Goal: Task Accomplishment & Management: Complete application form

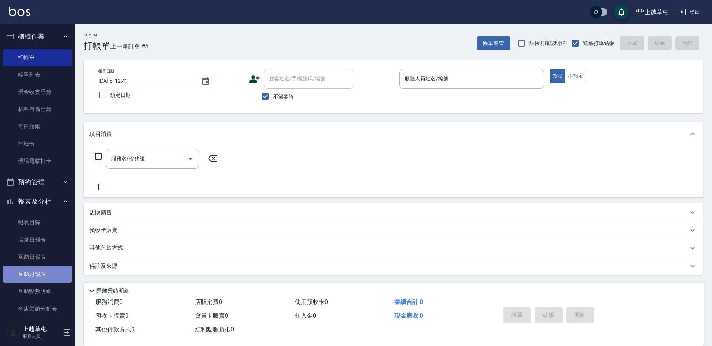
drag, startPoint x: 46, startPoint y: 267, endPoint x: 50, endPoint y: 268, distance: 4.2
click at [46, 268] on link "互助月報表" at bounding box center [37, 274] width 69 height 17
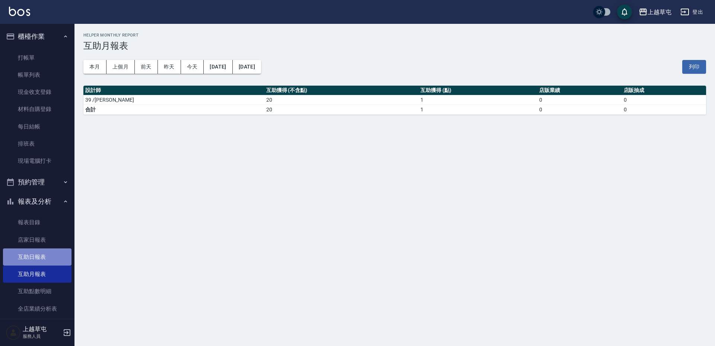
click at [51, 257] on link "互助日報表" at bounding box center [37, 257] width 69 height 17
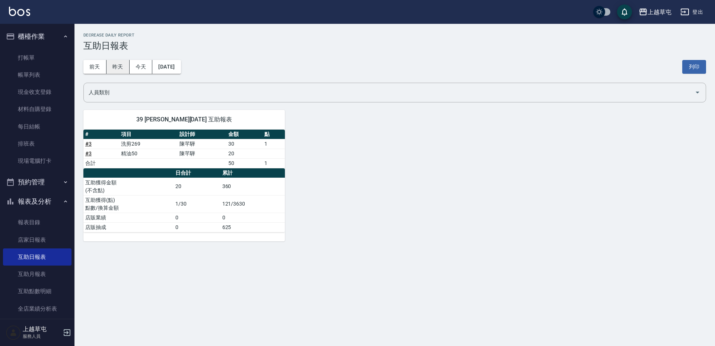
drag, startPoint x: 119, startPoint y: 67, endPoint x: 130, endPoint y: 67, distance: 11.6
click at [120, 67] on button "昨天" at bounding box center [118, 67] width 23 height 14
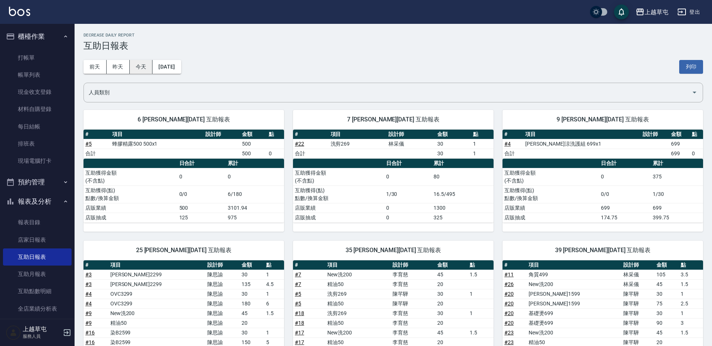
click at [136, 67] on button "今天" at bounding box center [141, 67] width 23 height 14
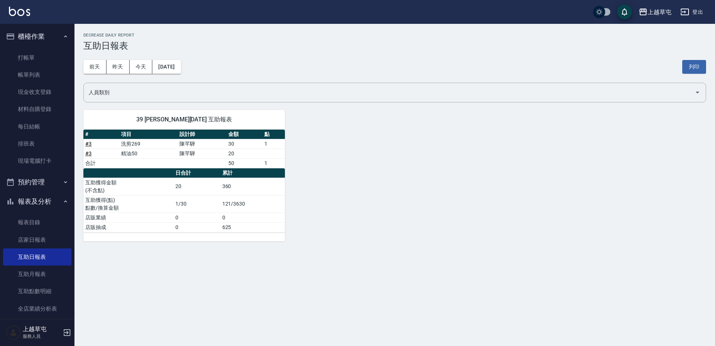
click at [53, 45] on button "櫃檯作業" at bounding box center [37, 36] width 69 height 19
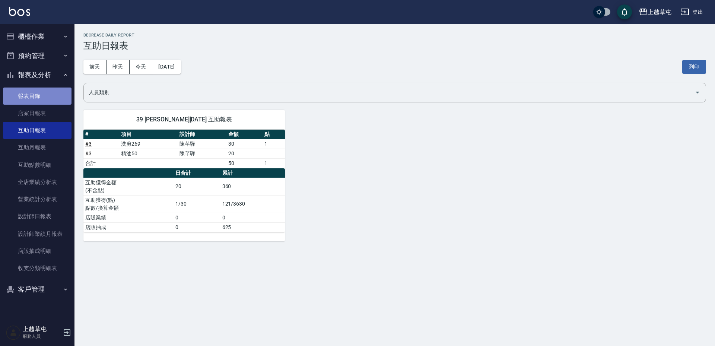
click at [36, 98] on link "報表目錄" at bounding box center [37, 96] width 69 height 17
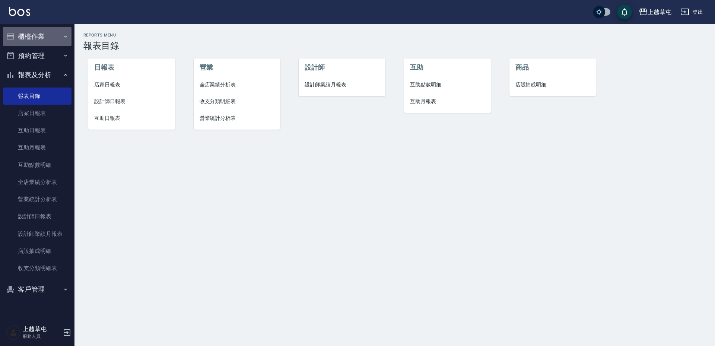
click at [64, 38] on icon "button" at bounding box center [66, 37] width 6 height 6
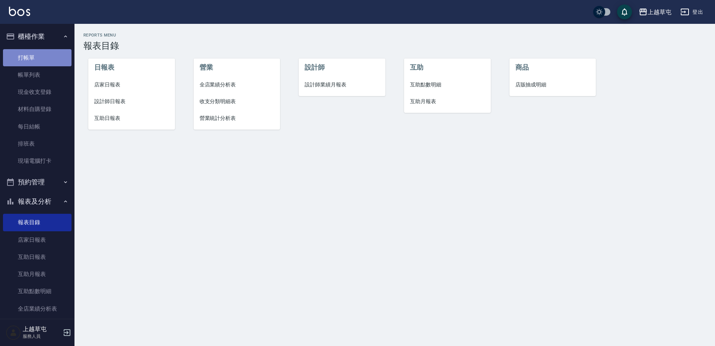
click at [54, 56] on link "打帳單" at bounding box center [37, 57] width 69 height 17
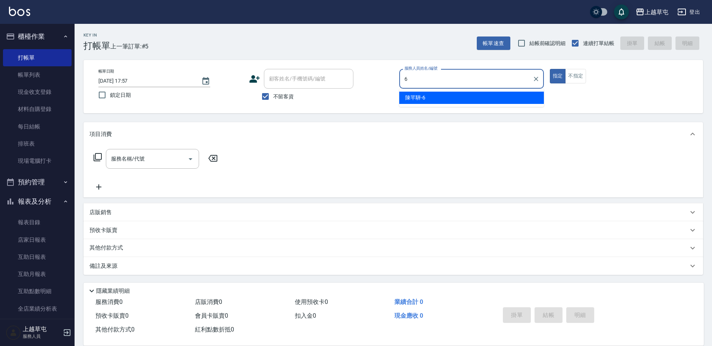
type input "[PERSON_NAME]-6"
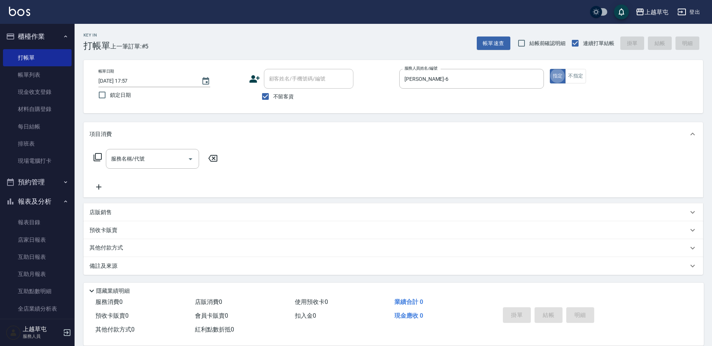
type button "true"
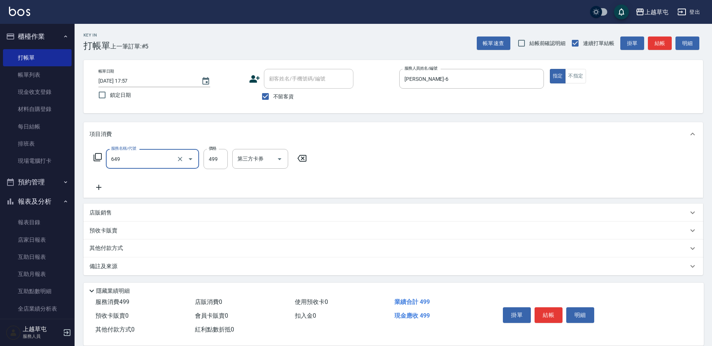
type input "角質499(649)"
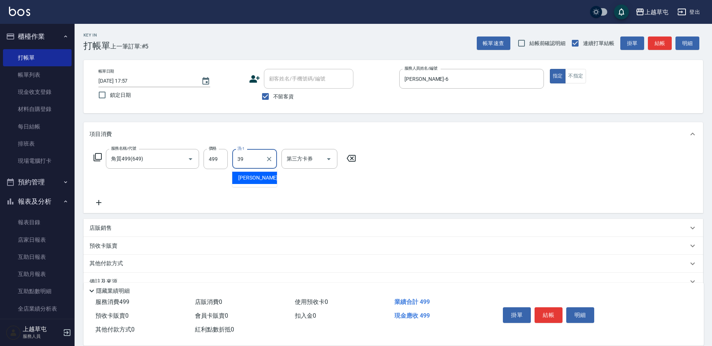
type input "[PERSON_NAME]-39"
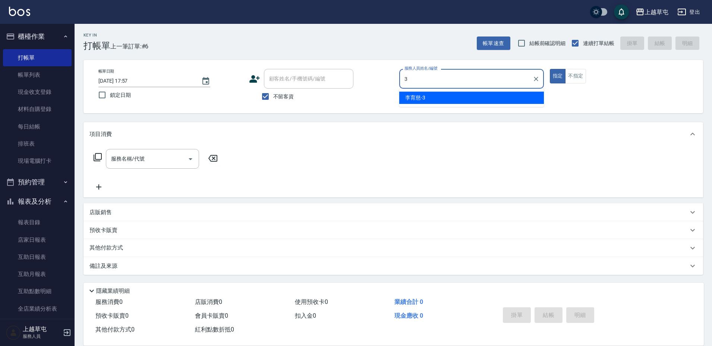
type input "[PERSON_NAME]-3"
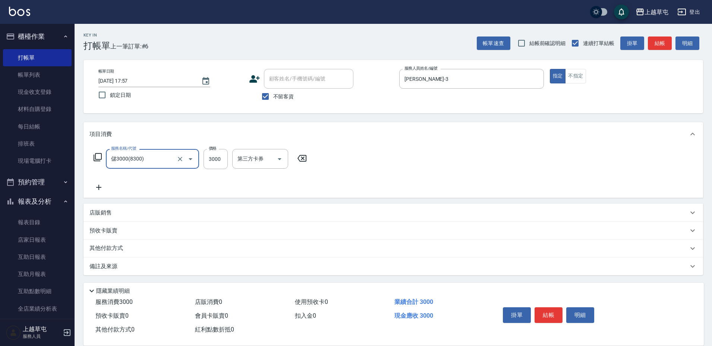
type input "儲3000(8300)"
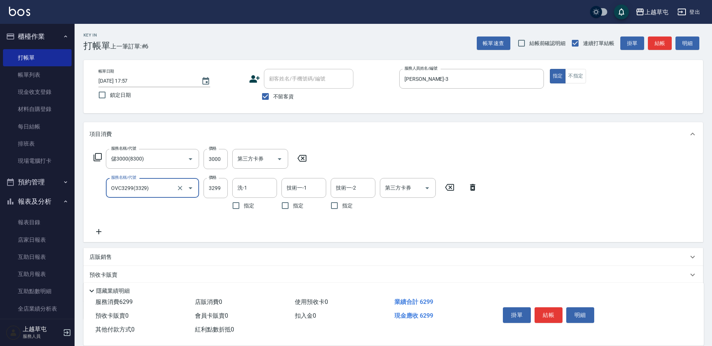
type input "OVC3299(3329)"
type input "[PERSON_NAME]-33"
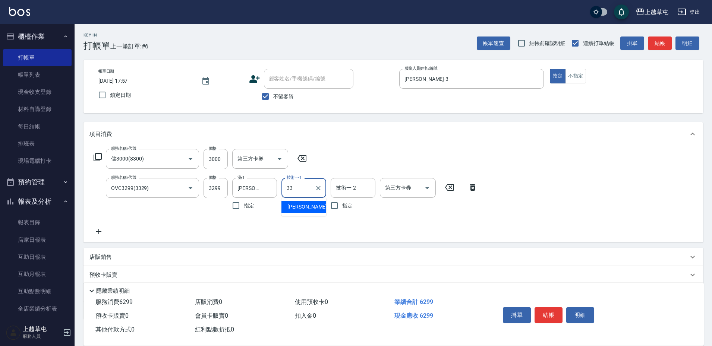
type input "[PERSON_NAME]-33"
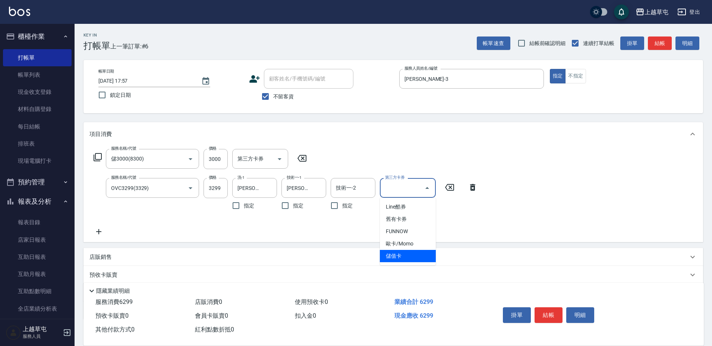
type input "儲值卡"
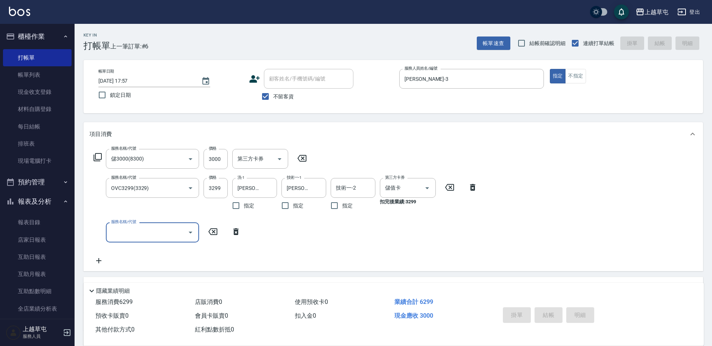
type input "[DATE] 17:58"
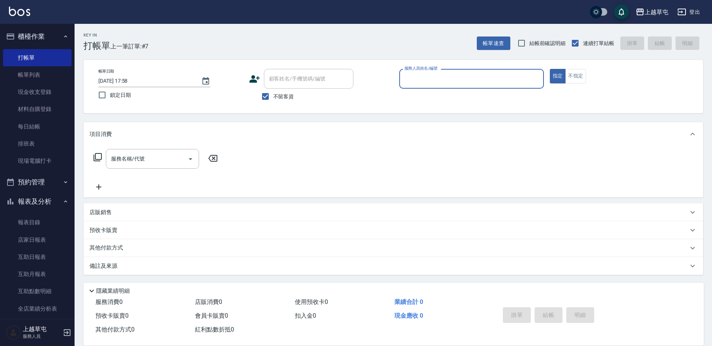
click at [114, 209] on div "店販銷售" at bounding box center [388, 213] width 598 height 8
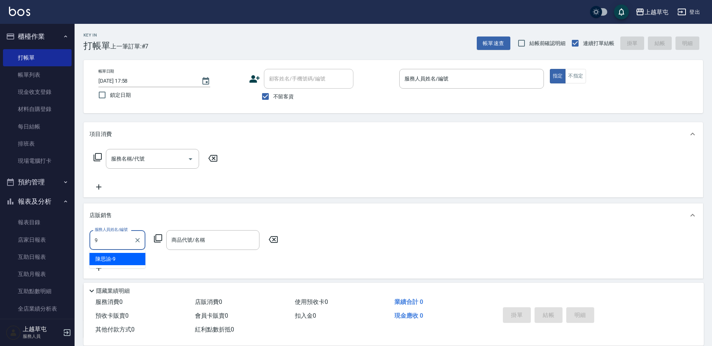
type input "[PERSON_NAME]-9"
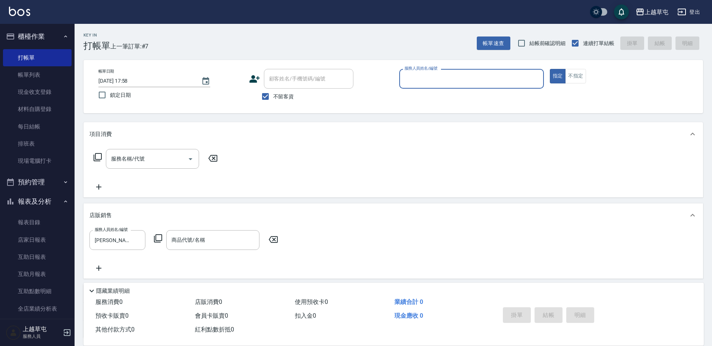
click at [550, 69] on button "指定" at bounding box center [558, 76] width 16 height 15
click at [428, 83] on input "服務人員姓名/編號" at bounding box center [471, 78] width 138 height 13
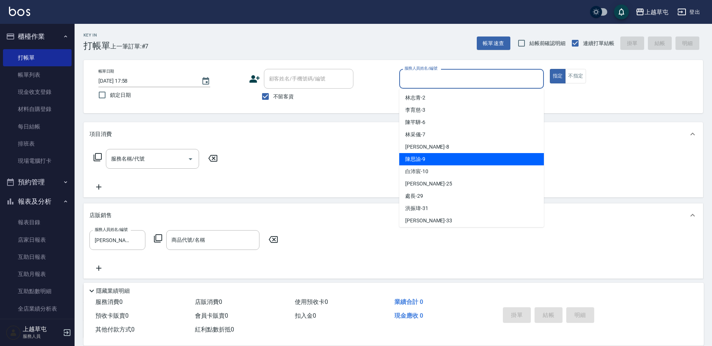
click at [420, 159] on span "[PERSON_NAME]-9" at bounding box center [415, 159] width 20 height 8
type input "[PERSON_NAME]-9"
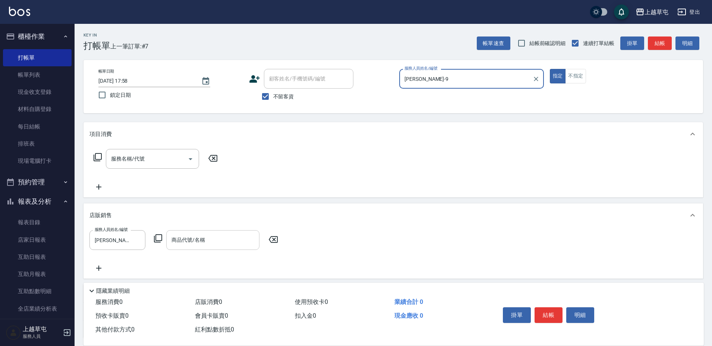
click at [204, 246] on input "商品代號/名稱" at bounding box center [213, 240] width 86 height 13
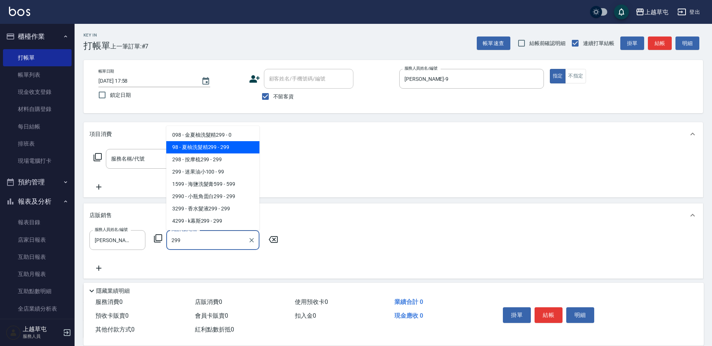
type input "夏柚洗髮精299"
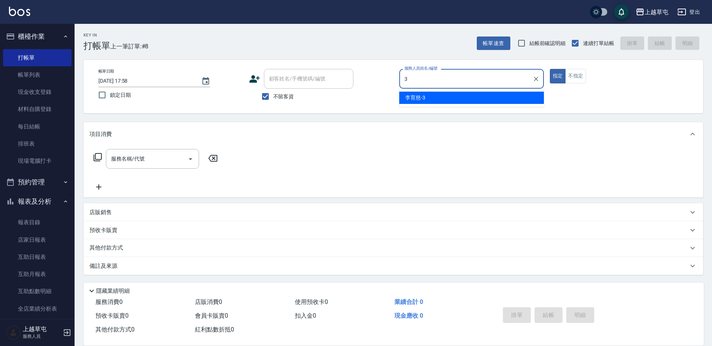
type input "[PERSON_NAME]-3"
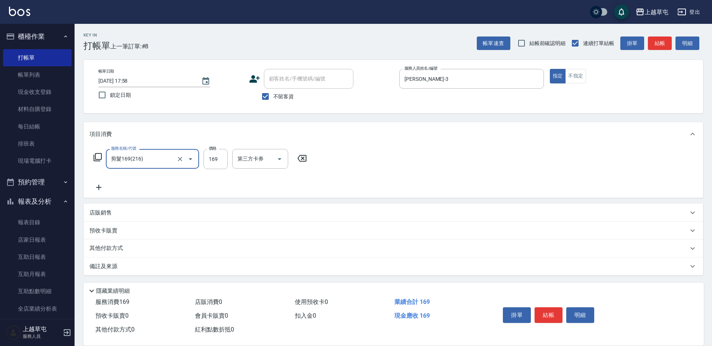
type input "剪髮169(216)"
type input "250"
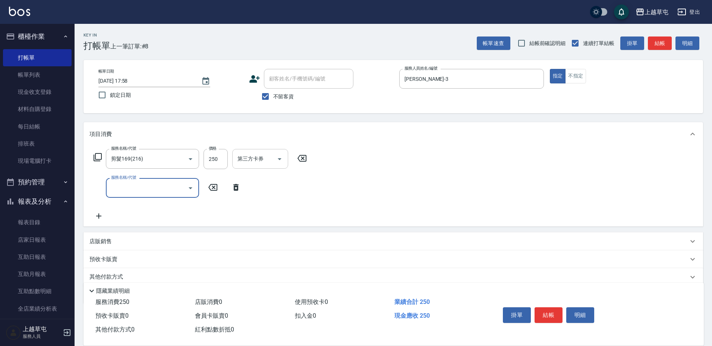
click at [270, 164] on input "第三方卡券" at bounding box center [254, 158] width 38 height 13
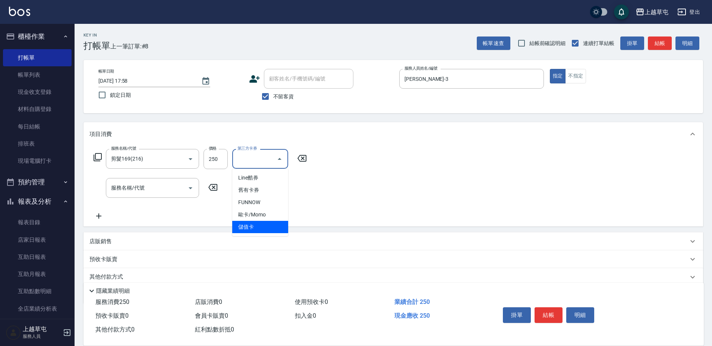
click at [271, 224] on span "儲值卡" at bounding box center [260, 227] width 56 height 12
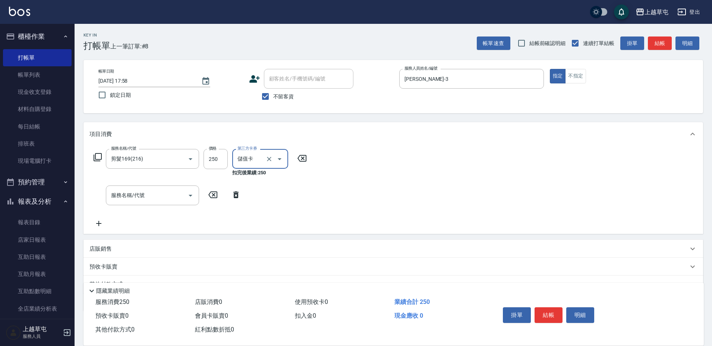
type input "儲值卡"
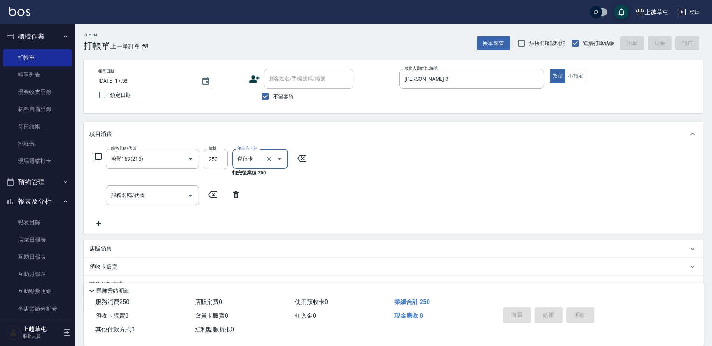
type input "[DATE] 17:59"
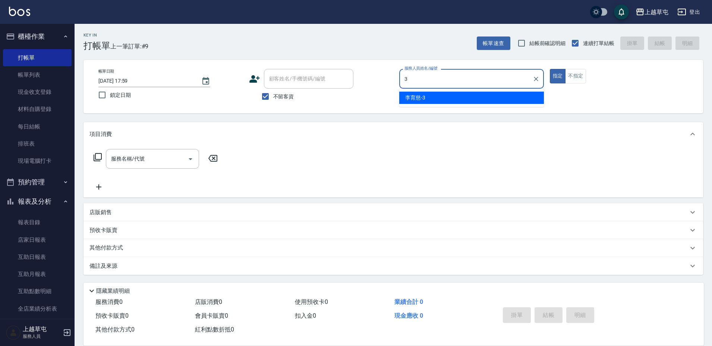
type input "[PERSON_NAME]-3"
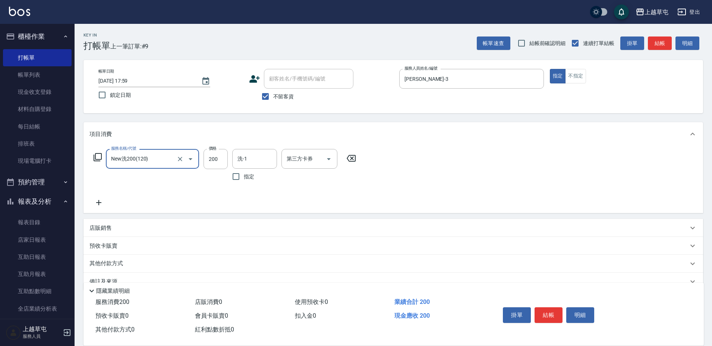
type input "New洗200(120)"
type input "[PERSON_NAME]-33"
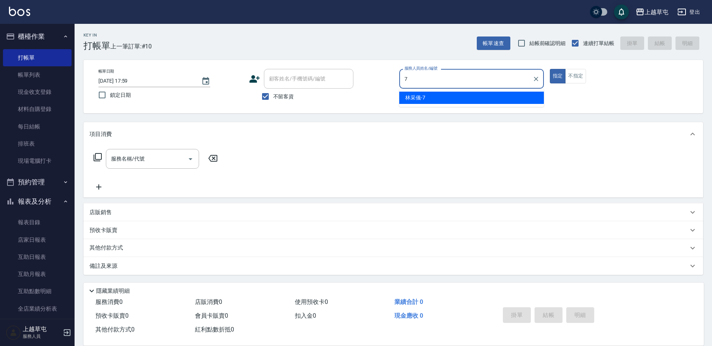
type input "[PERSON_NAME]-7"
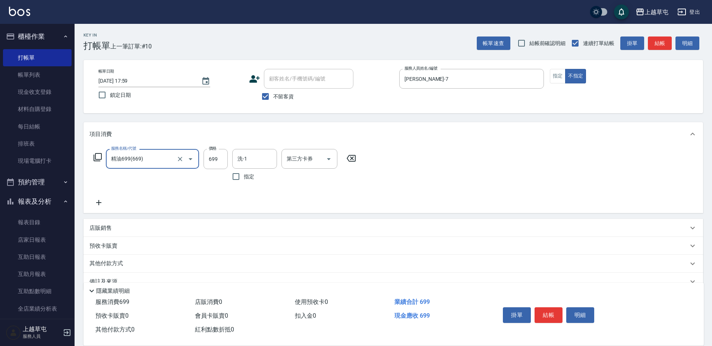
type input "精油699(669)"
type input "[PERSON_NAME]-39"
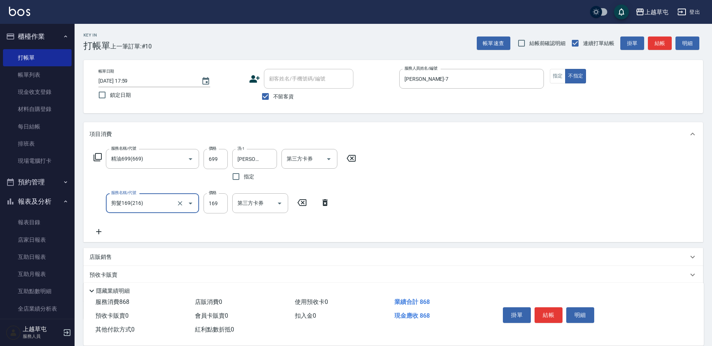
type input "剪髮169(216)"
type input "200"
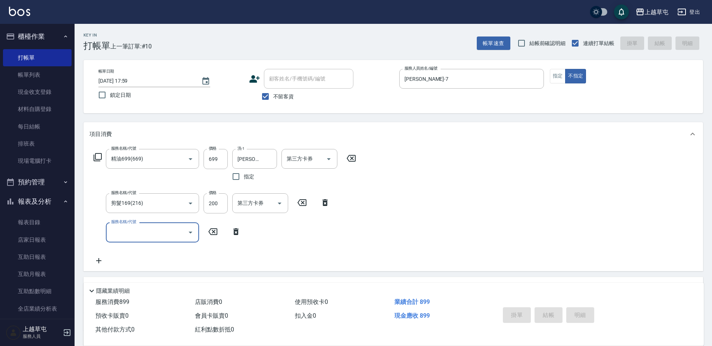
type input "[DATE] 18:00"
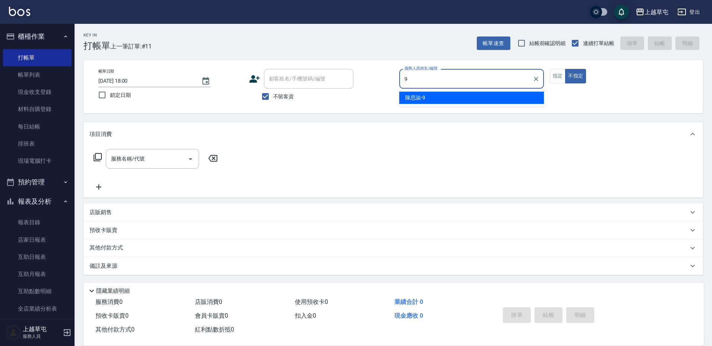
type input "[PERSON_NAME]-9"
type button "false"
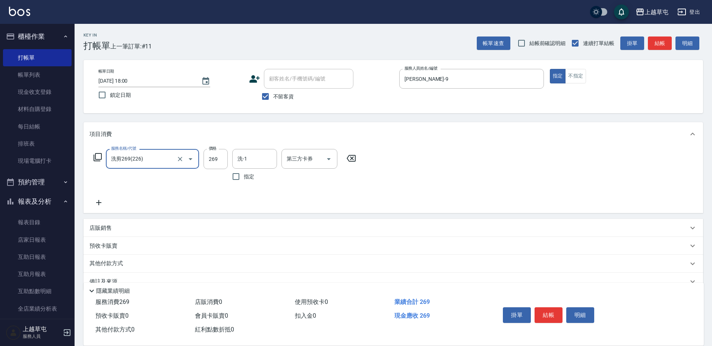
type input "洗剪269(226)"
type input "450"
type input "[PERSON_NAME]-35"
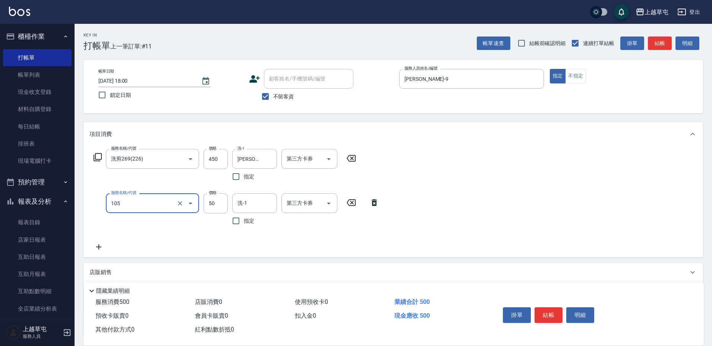
type input "精油50(105)"
type input "[PERSON_NAME]-35"
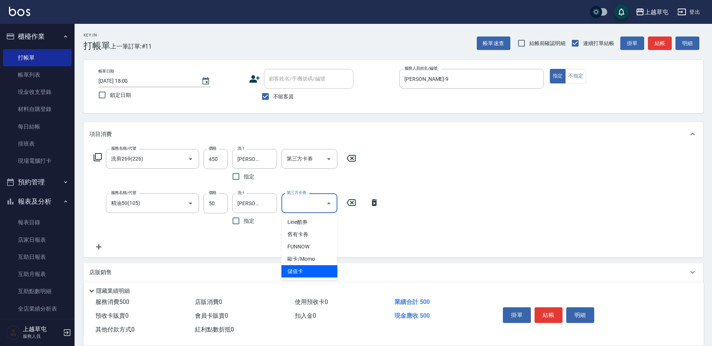
type input "儲值卡"
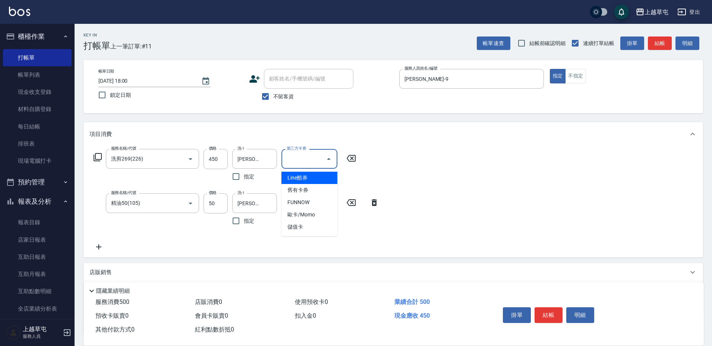
click at [317, 162] on input "第三方卡券" at bounding box center [304, 158] width 38 height 13
click at [299, 224] on span "儲值卡" at bounding box center [309, 227] width 56 height 12
type input "儲值卡"
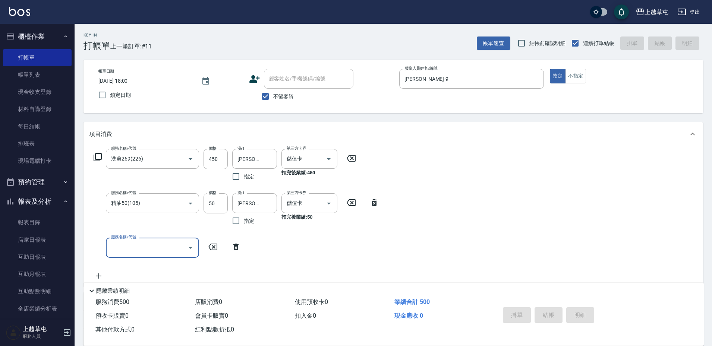
type input "[DATE] 18:01"
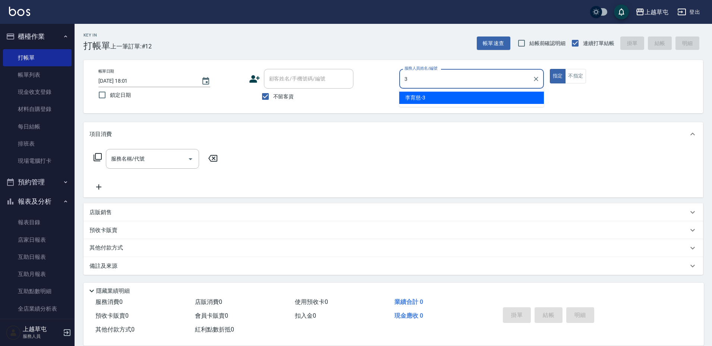
type input "[PERSON_NAME]-3"
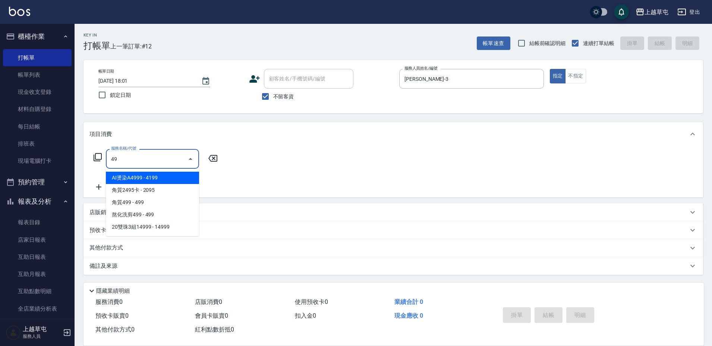
type input "499"
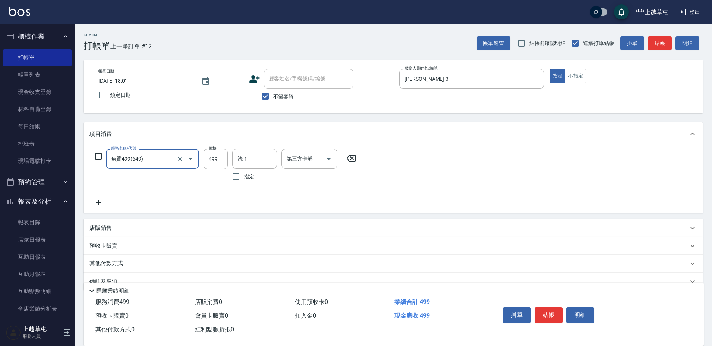
type input "角質499(649)"
type input "0"
type input "[PERSON_NAME]25"
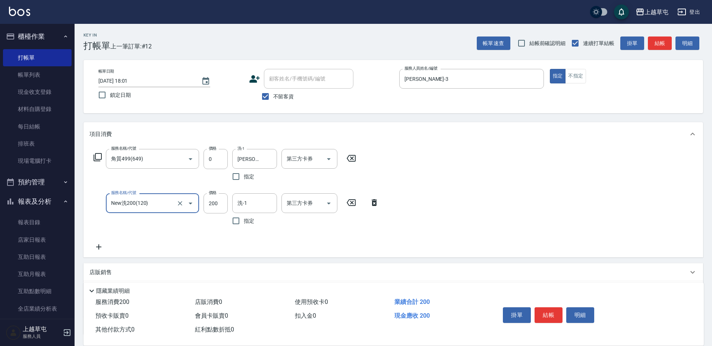
type input "New洗200(120)"
click at [222, 203] on input "0" at bounding box center [215, 203] width 24 height 20
type input "100"
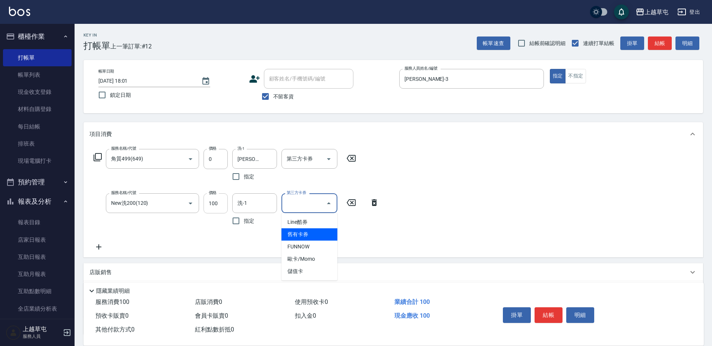
type input "舊有卡券"
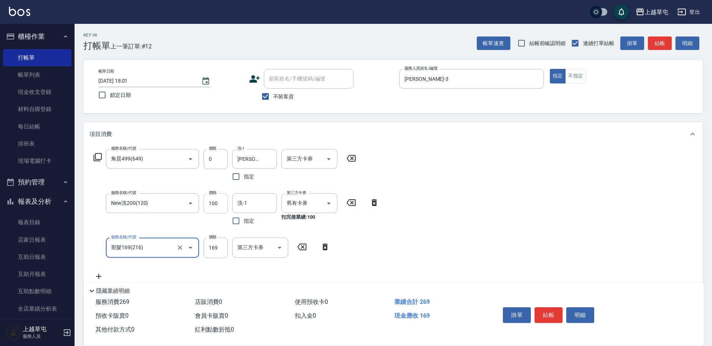
type input "剪髮169(216)"
type input "250"
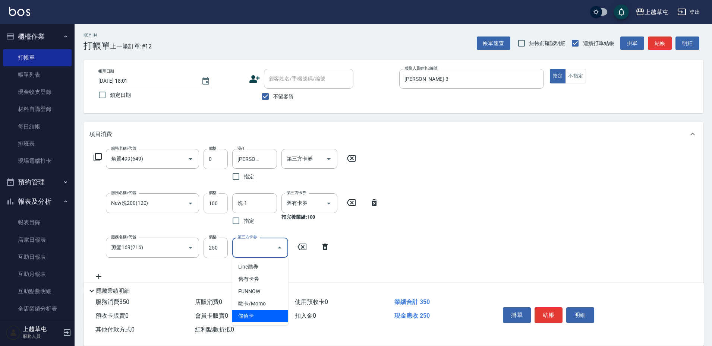
type input "儲值卡"
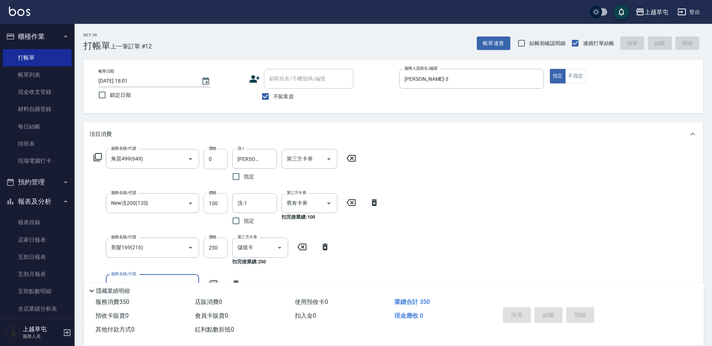
type input "[DATE] 18:03"
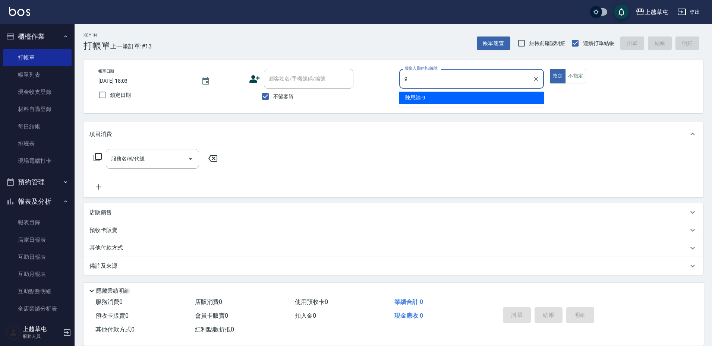
type input "[PERSON_NAME]-9"
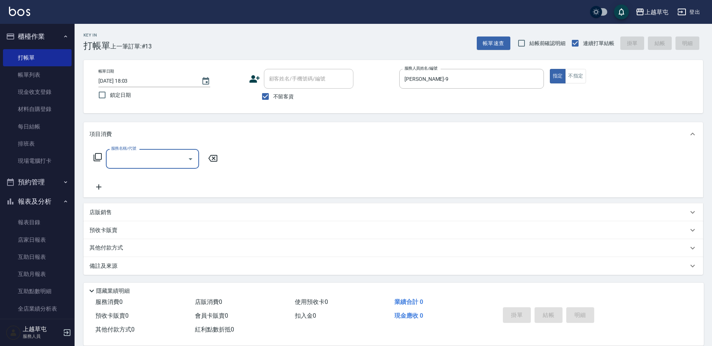
type input "4"
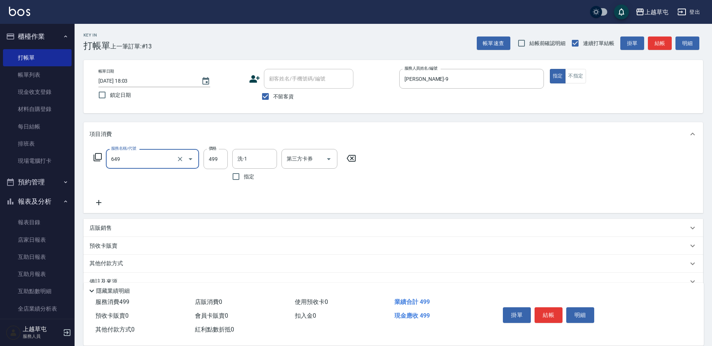
type input "角質499(649)"
type input "[PERSON_NAME]-35"
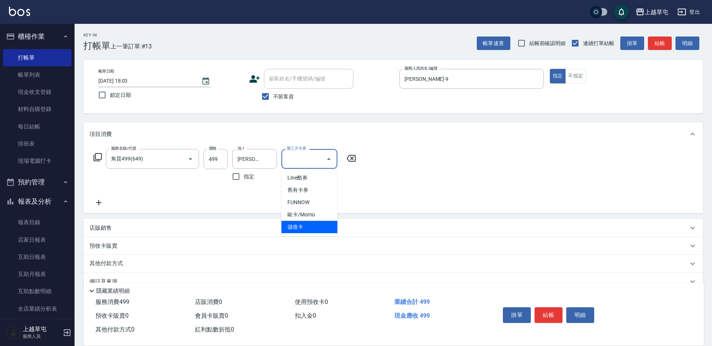
type input "儲值卡"
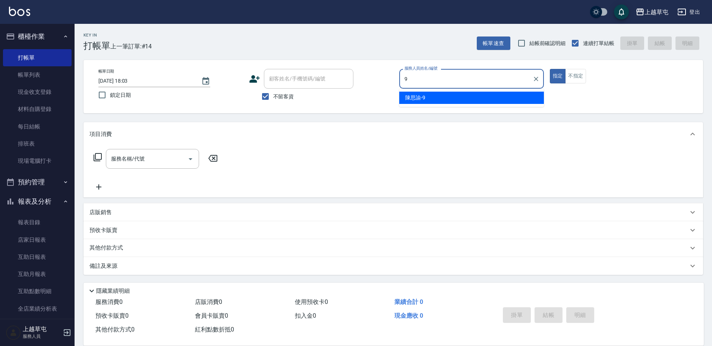
type input "[PERSON_NAME]-9"
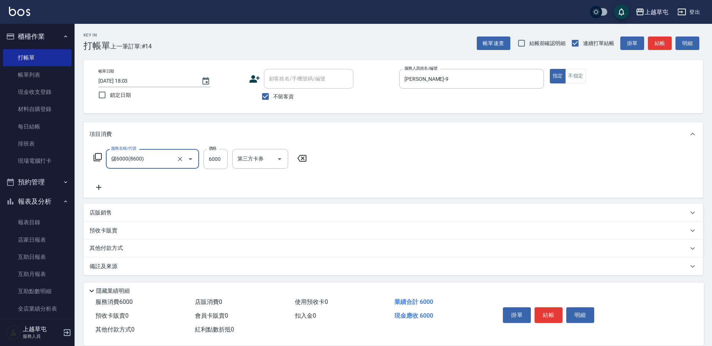
type input "儲6000(8600)"
type input "5000"
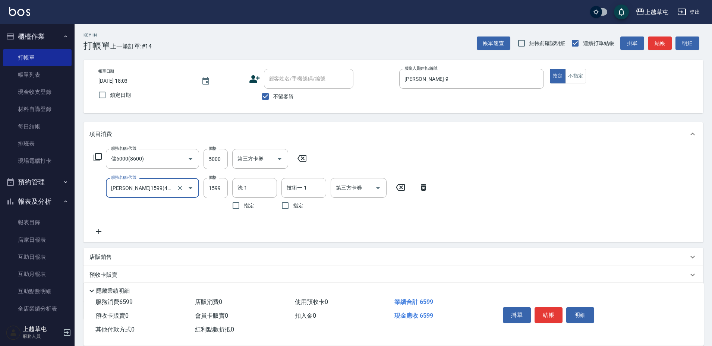
type input "[PERSON_NAME]1599(41599)"
type input "2309"
type input "[PERSON_NAME]-39"
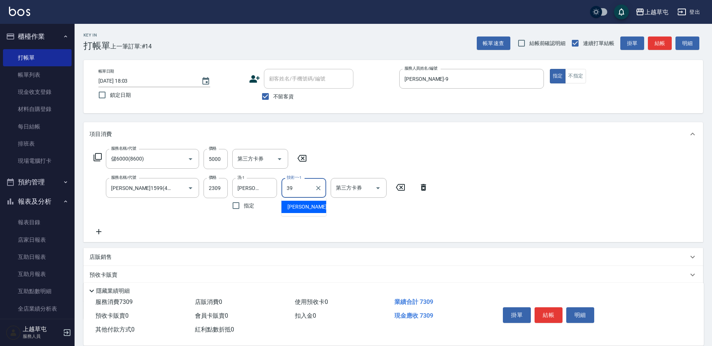
type input "[PERSON_NAME]-39"
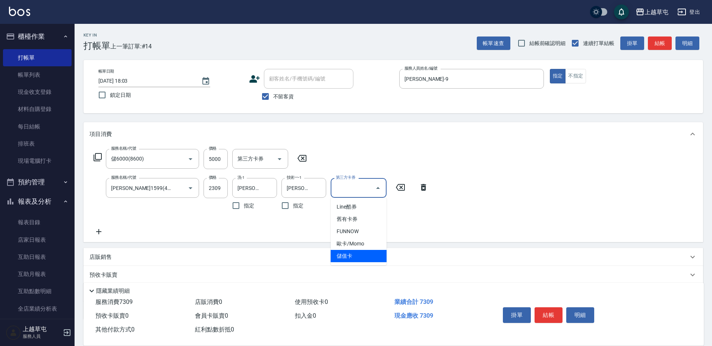
type input "儲值卡"
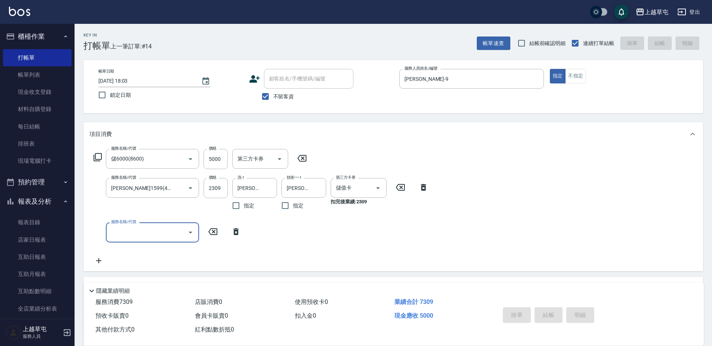
type input "[DATE] 18:05"
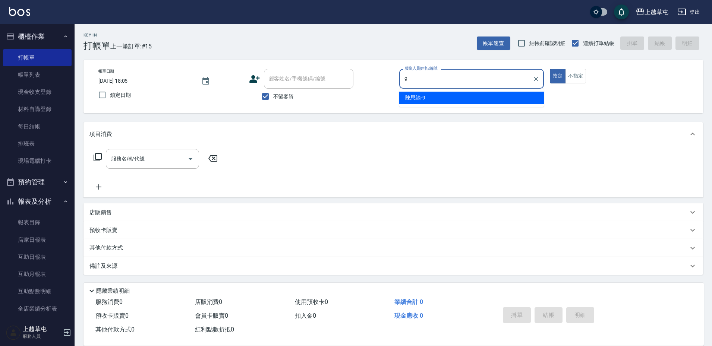
type input "[PERSON_NAME]-9"
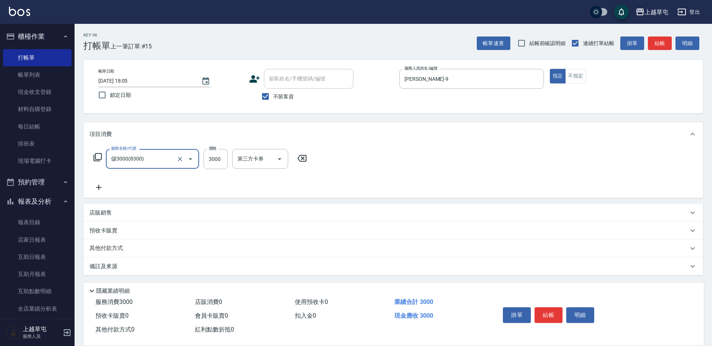
type input "儲3000(8300)"
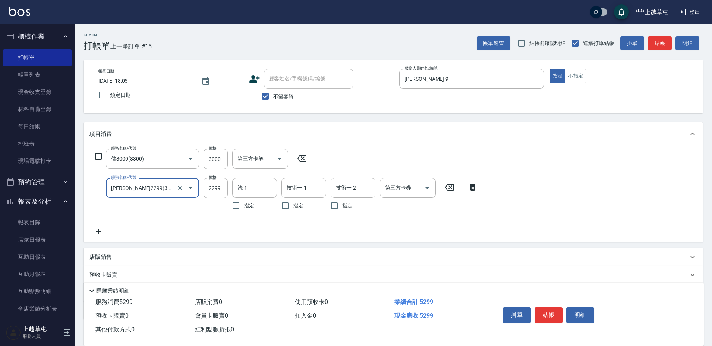
type input "[PERSON_NAME]2299(3229)"
type input "[PERSON_NAME]-35"
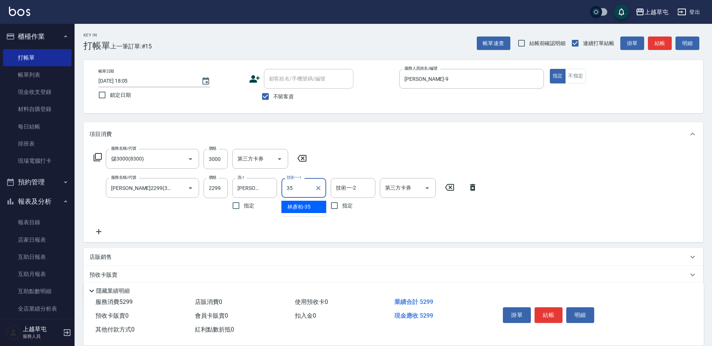
type input "[PERSON_NAME]-35"
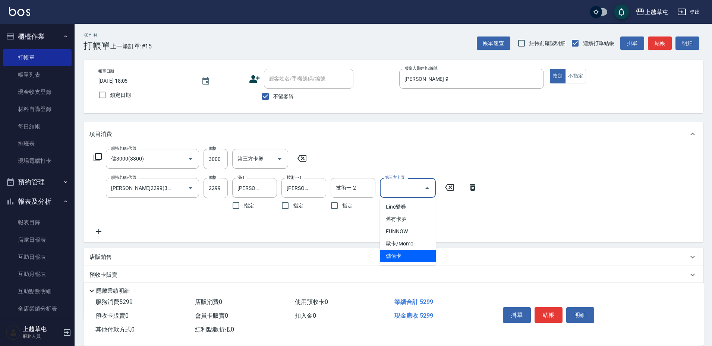
type input "儲值卡"
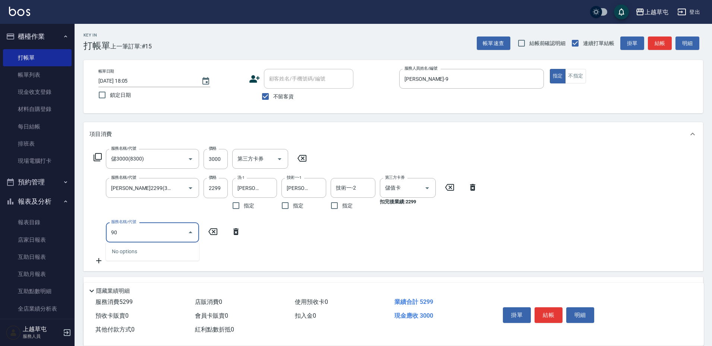
type input "9"
click at [259, 260] on div "服務名稱/代號 儲3000(8300) 服務名稱/代號 價格 3000 價格 第三方卡券 第三方卡券 服務名稱/代號 [PERSON_NAME]2299(32…" at bounding box center [285, 207] width 392 height 116
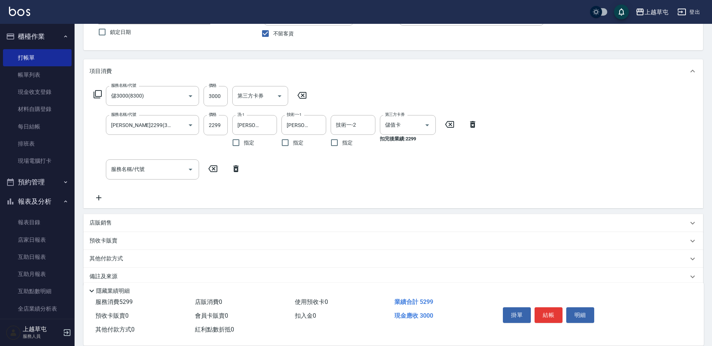
scroll to position [74, 0]
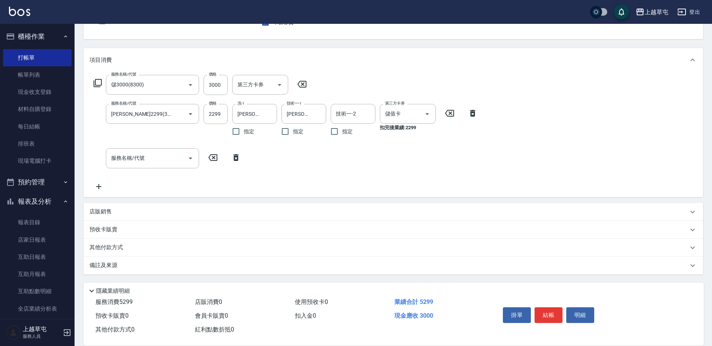
click at [103, 213] on p "店販銷售" at bounding box center [100, 212] width 22 height 8
type input "[PERSON_NAME]-9"
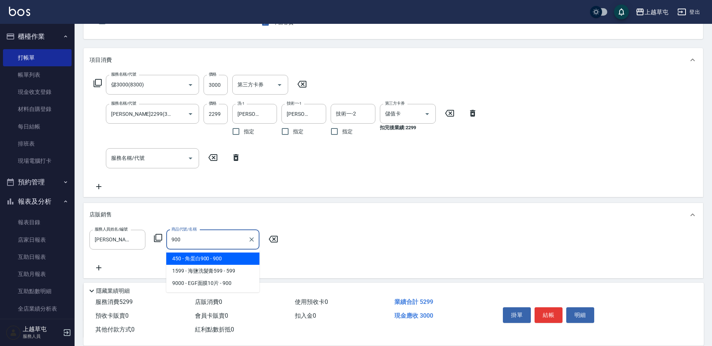
type input "角蛋白900"
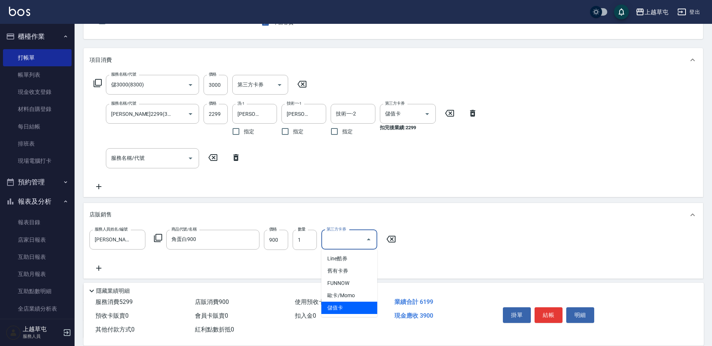
type input "儲值卡"
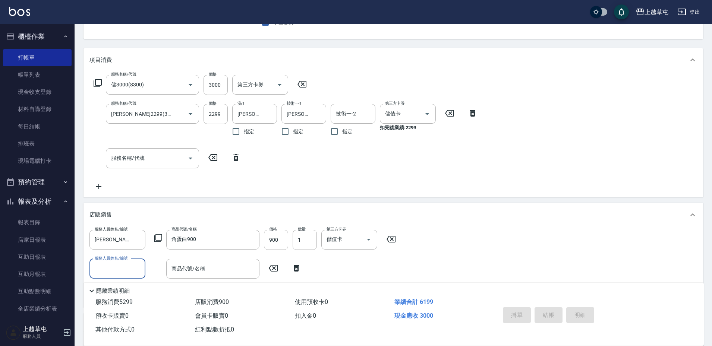
type input "[DATE] 18:08"
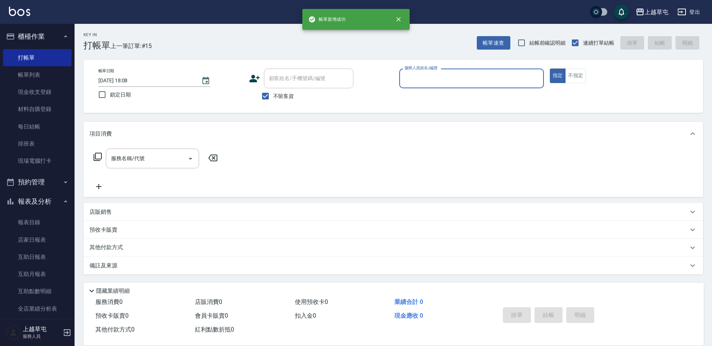
scroll to position [0, 0]
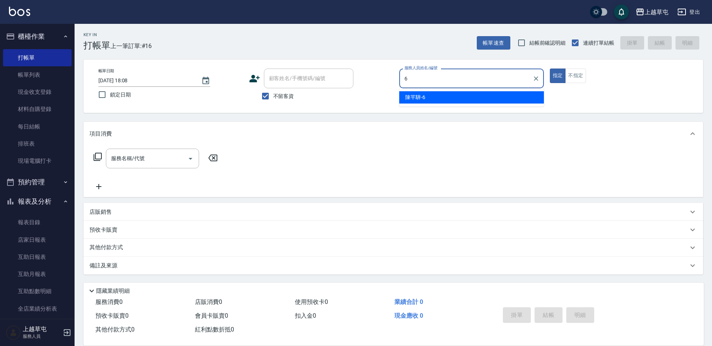
type input "[PERSON_NAME]-6"
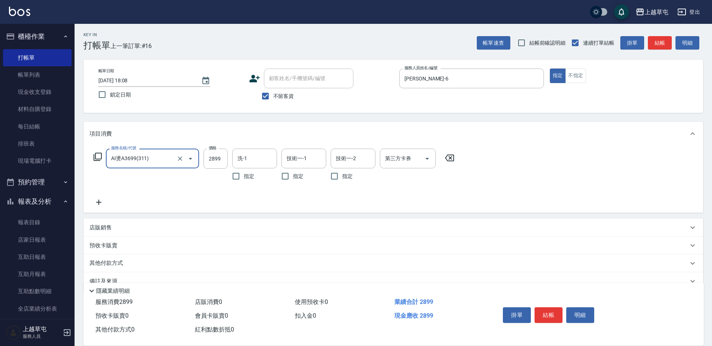
type input "AI燙A3699(311)"
click at [179, 162] on icon "Clear" at bounding box center [179, 158] width 7 height 7
type input "精油699(669)"
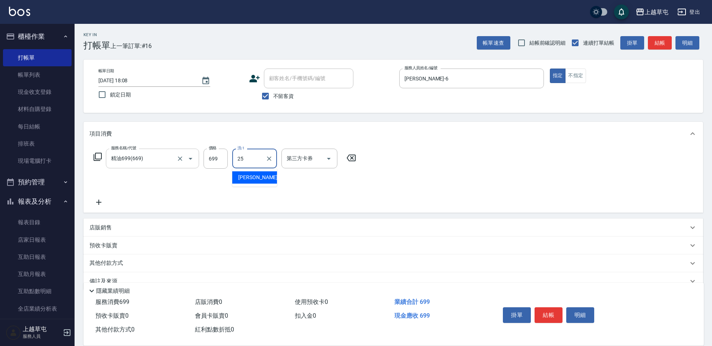
type input "[PERSON_NAME]25"
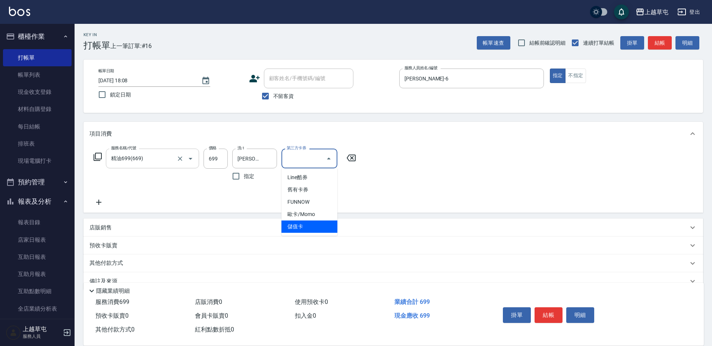
type input "儲值卡"
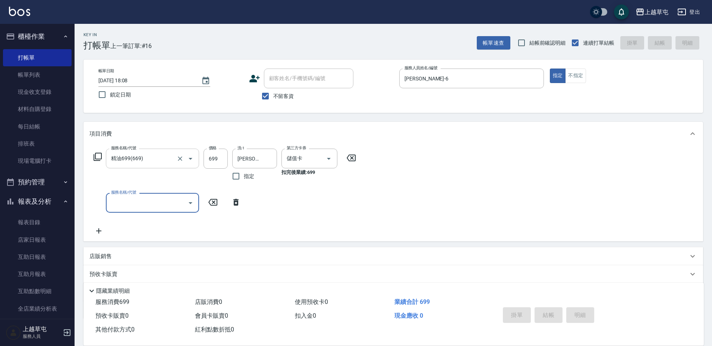
type input "[DATE] 18:09"
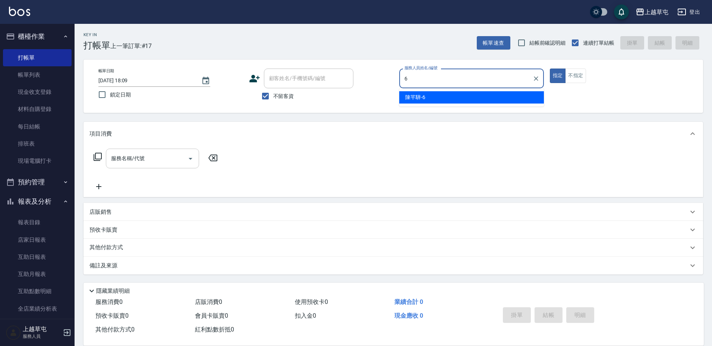
type input "[PERSON_NAME]-6"
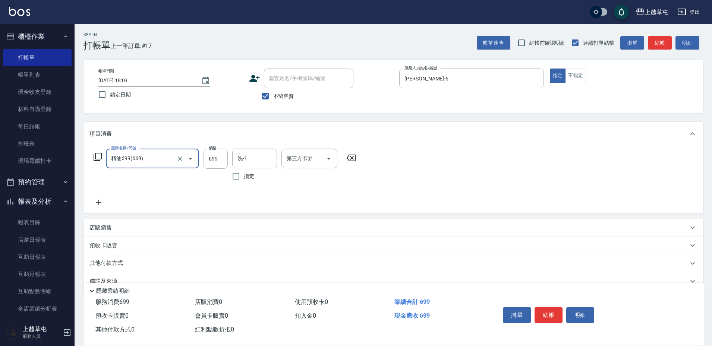
type input "精油699(669)"
type input "[PERSON_NAME]-39"
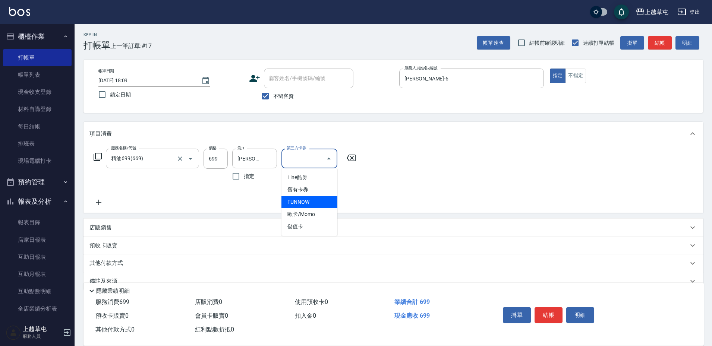
type input "FUNNOW"
click at [320, 159] on icon "Clear" at bounding box center [317, 158] width 7 height 7
click at [433, 183] on div "服務名稱/代號 精油699(669) 服務名稱/代號 價格 699 價格 洗-1 [PERSON_NAME]-39 洗-1 指定 第三方卡券 第三方卡券" at bounding box center [392, 179] width 619 height 67
click at [310, 158] on input "第三方卡券" at bounding box center [304, 158] width 38 height 13
type input "Line酷券"
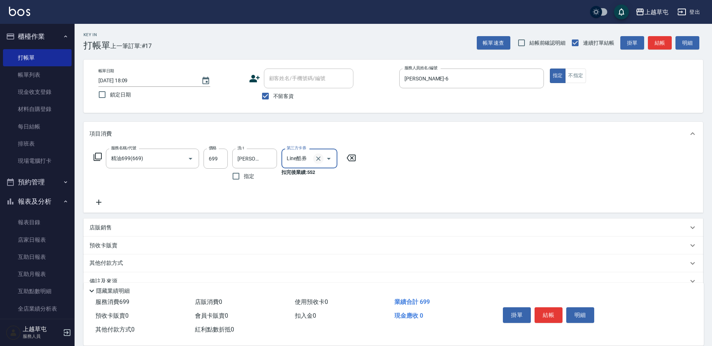
click at [322, 157] on icon "Clear" at bounding box center [317, 158] width 7 height 7
click at [350, 192] on div "服務名稱/代號 精油699(669) 服務名稱/代號 價格 699 價格 洗-1 [PERSON_NAME]-39 洗-1 指定 第三方卡券 第三方卡券" at bounding box center [224, 178] width 271 height 58
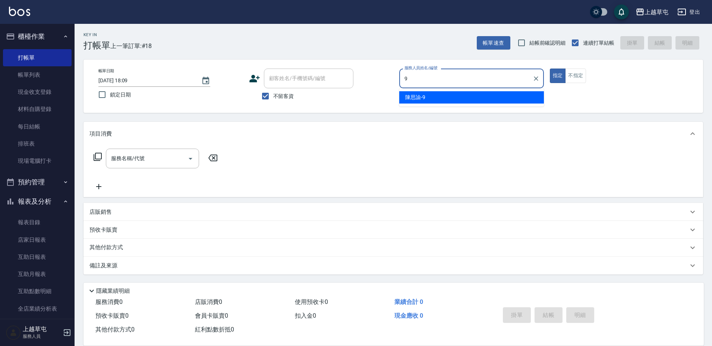
type input "[PERSON_NAME]-9"
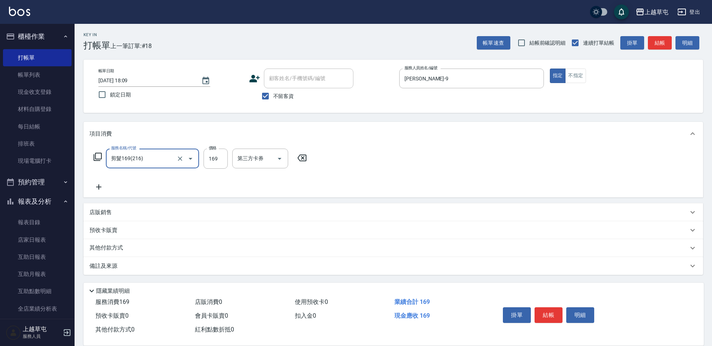
type input "剪髮169(216)"
type input "250"
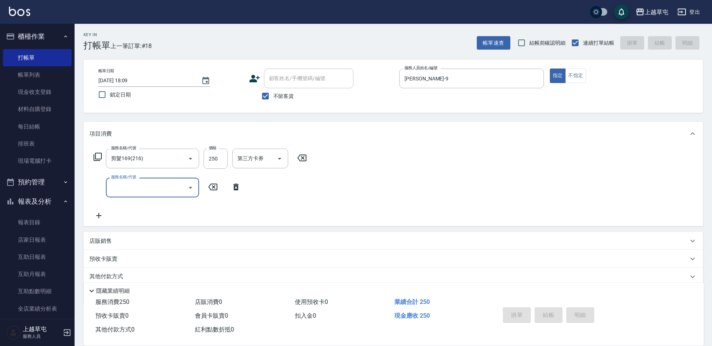
type input "[DATE] 18:10"
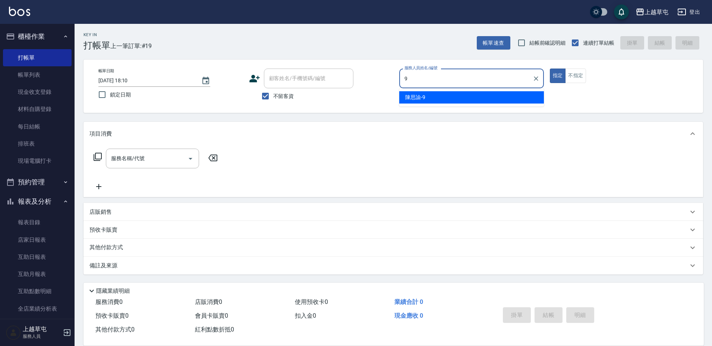
type input "[PERSON_NAME]-9"
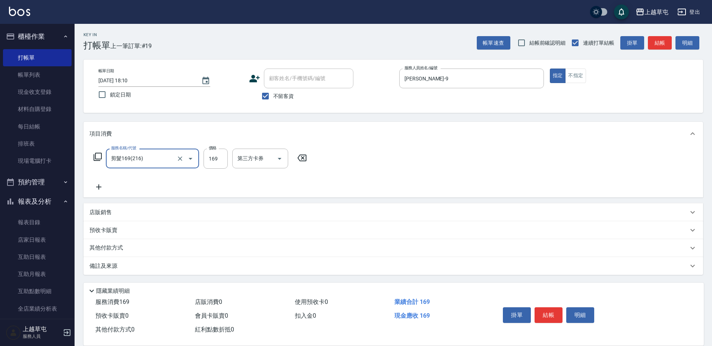
type input "剪髮169(216)"
type input "250"
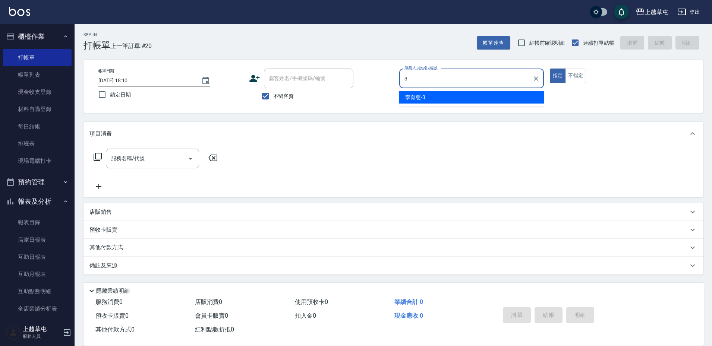
type input "[PERSON_NAME]-3"
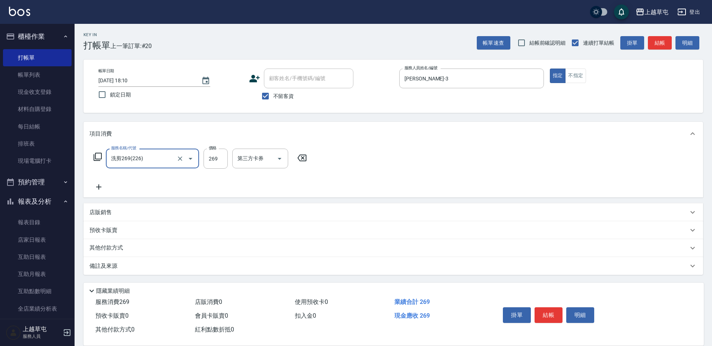
type input "洗剪269(226)"
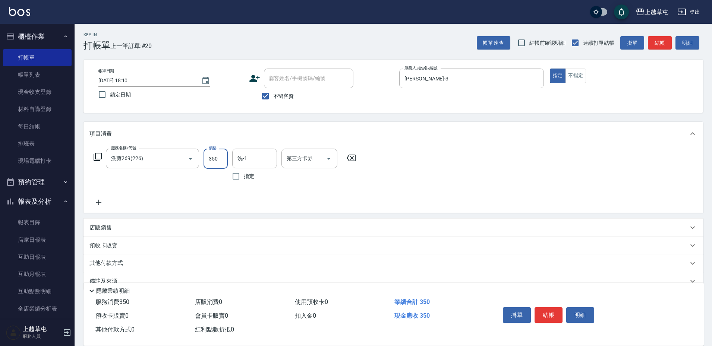
type input "350"
type input "[PERSON_NAME]25"
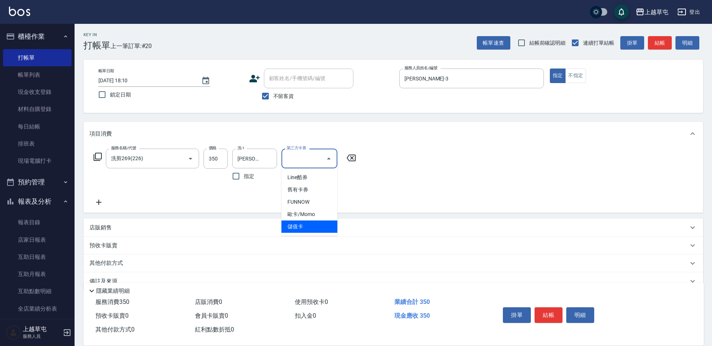
type input "儲值卡"
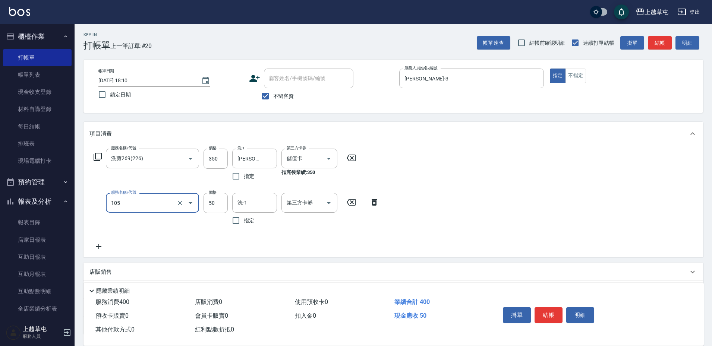
type input "精油50(105)"
type input "[PERSON_NAME]25"
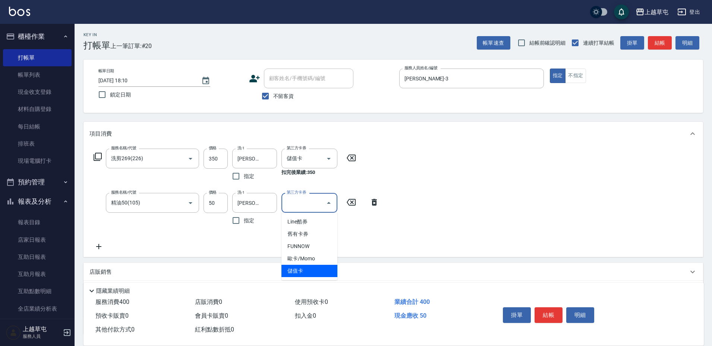
type input "儲值卡"
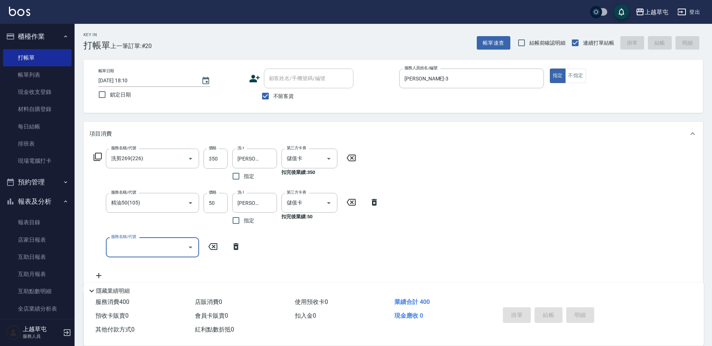
type input "[DATE] 18:11"
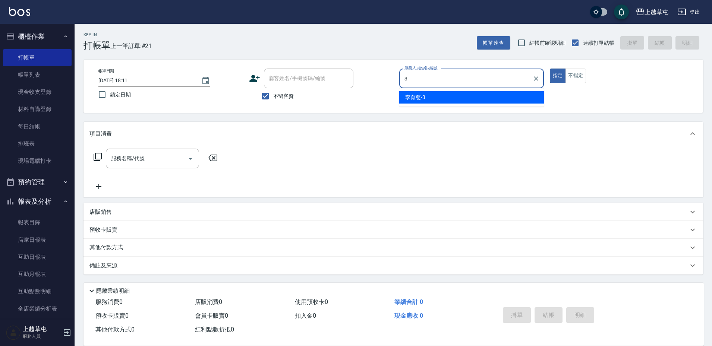
type input "[PERSON_NAME]-3"
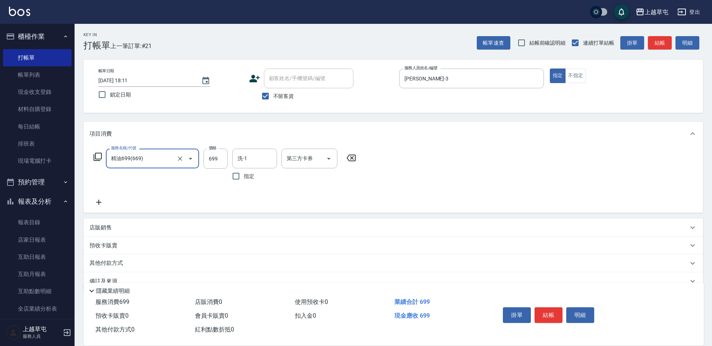
type input "精油699(669)"
type input "[PERSON_NAME]25"
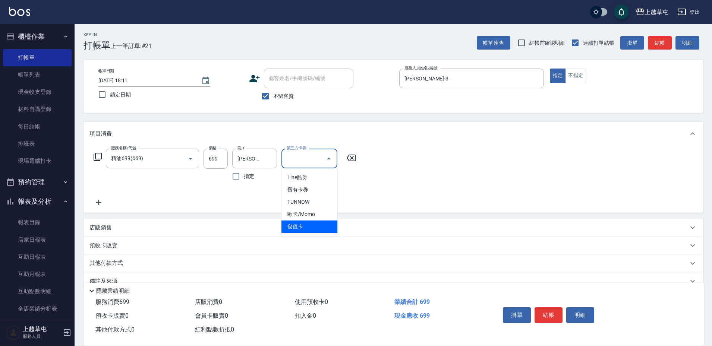
type input "儲值卡"
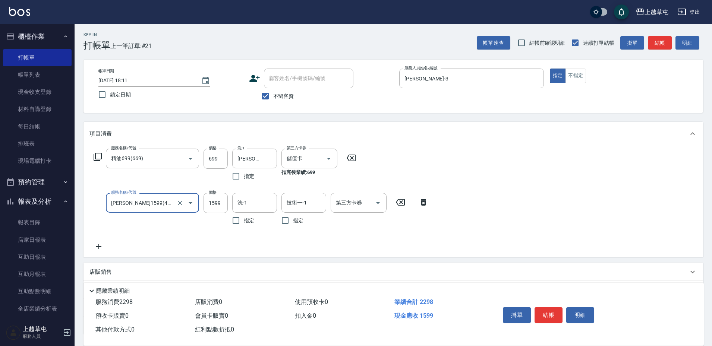
type input "[PERSON_NAME]1599(41599)"
type input "2399"
click at [246, 204] on input "洗-1" at bounding box center [254, 202] width 38 height 13
type input "[PERSON_NAME]25"
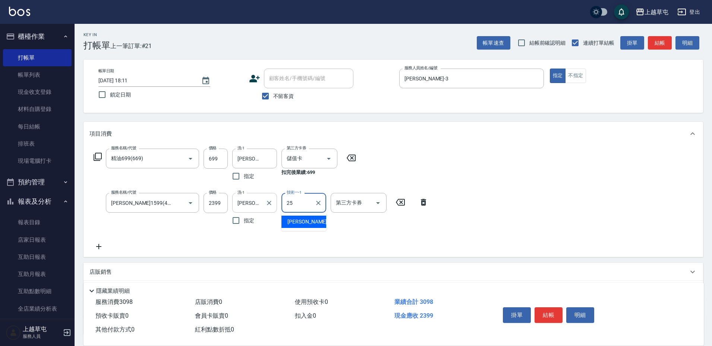
type input "[PERSON_NAME]25"
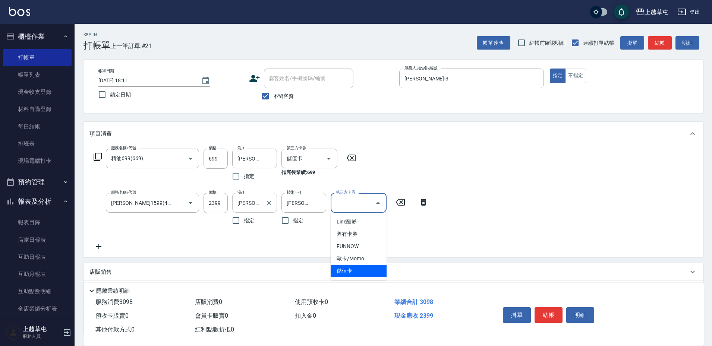
type input "儲值卡"
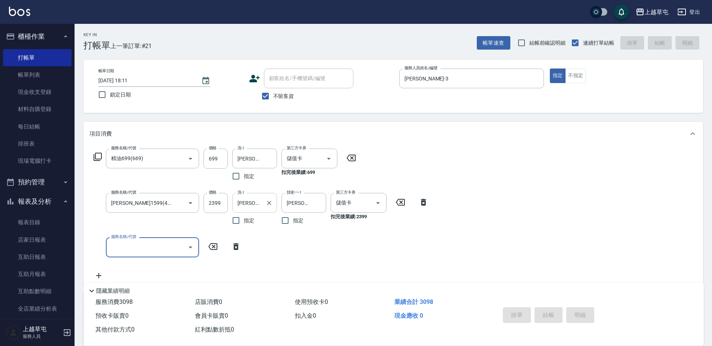
type input "[DATE] 18:13"
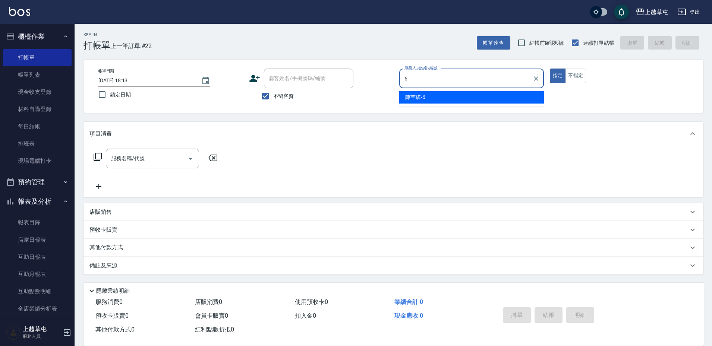
type input "[PERSON_NAME]-6"
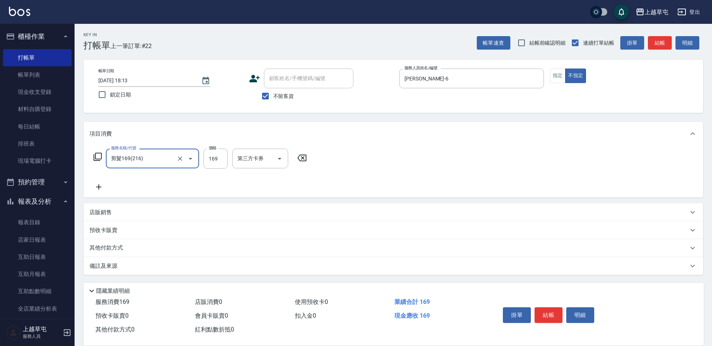
type input "剪髮169(216)"
type input "50"
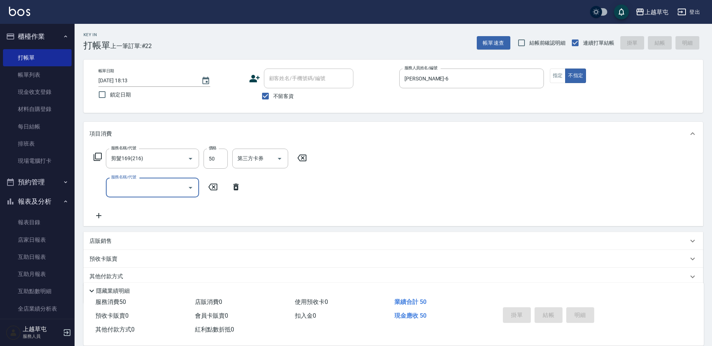
type input "[DATE] 18:14"
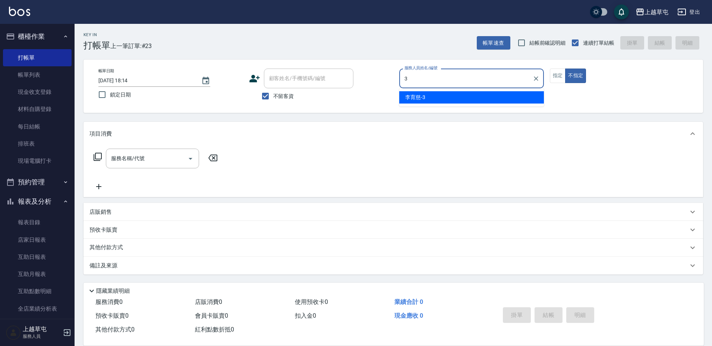
type input "[PERSON_NAME]-3"
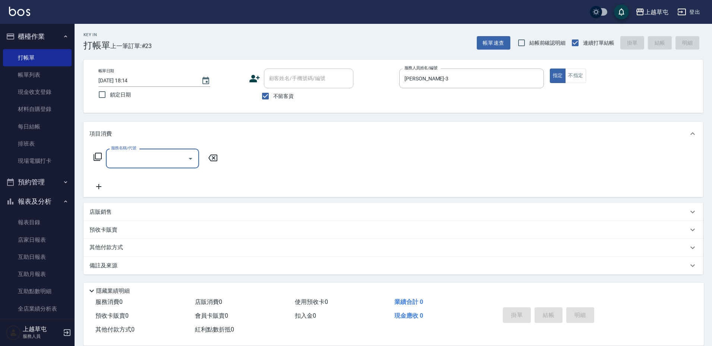
click at [100, 213] on p "店販銷售" at bounding box center [100, 212] width 22 height 8
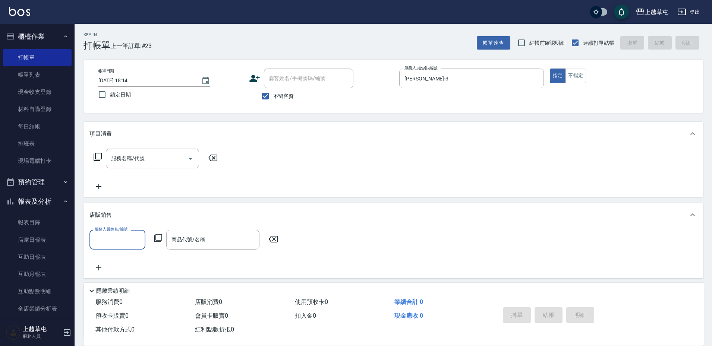
scroll to position [0, 0]
type input "[PERSON_NAME]-3"
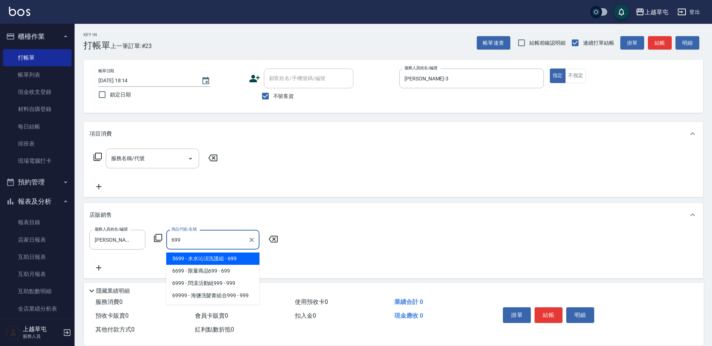
type input "[PERSON_NAME]涼洗護組"
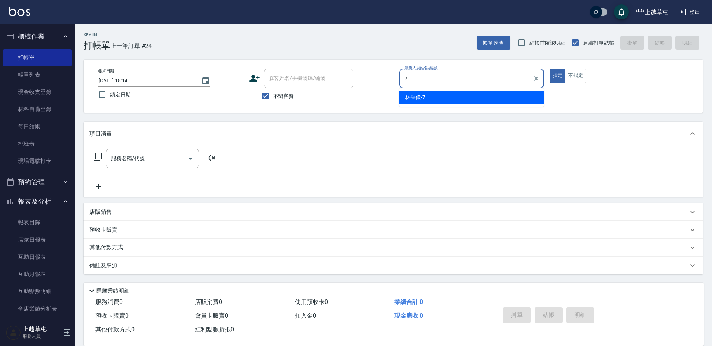
type input "[PERSON_NAME]-7"
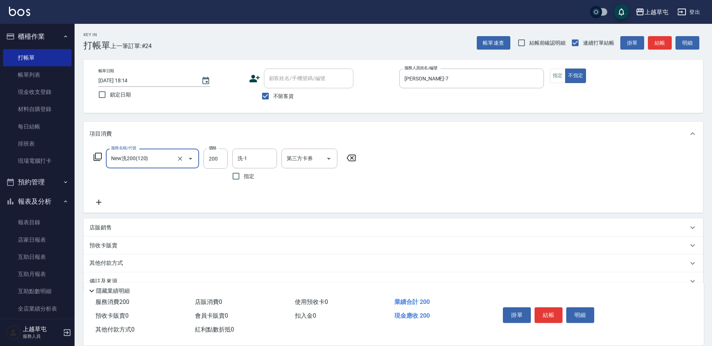
type input "New洗200(120)"
type input "[PERSON_NAME]-7"
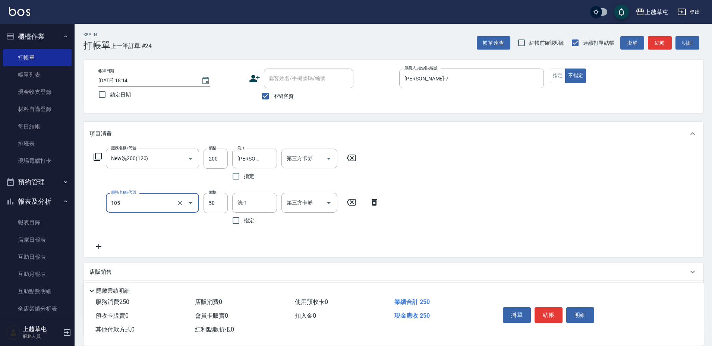
type input "精油50(105)"
type input "[PERSON_NAME]-7"
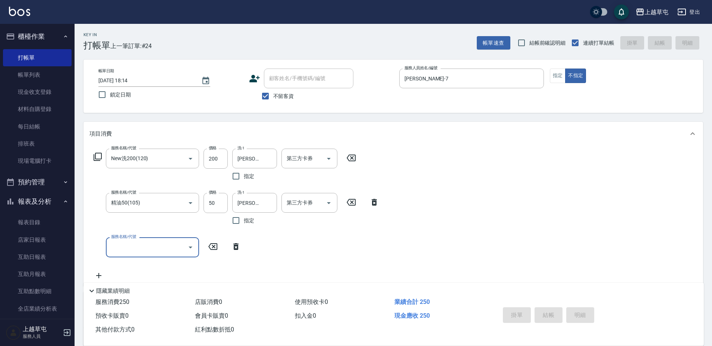
type input "[DATE] 18:15"
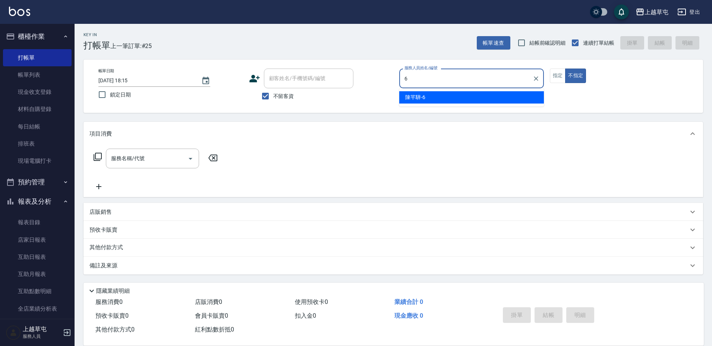
type input "[PERSON_NAME]-6"
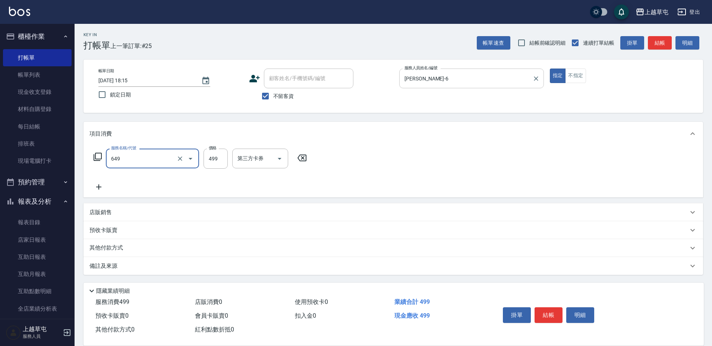
type input "角質499(649)"
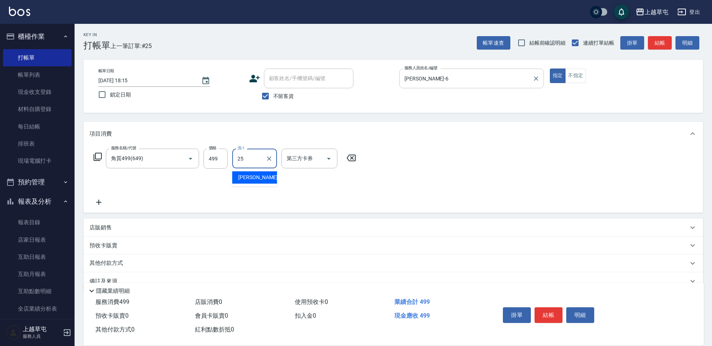
type input "[PERSON_NAME]25"
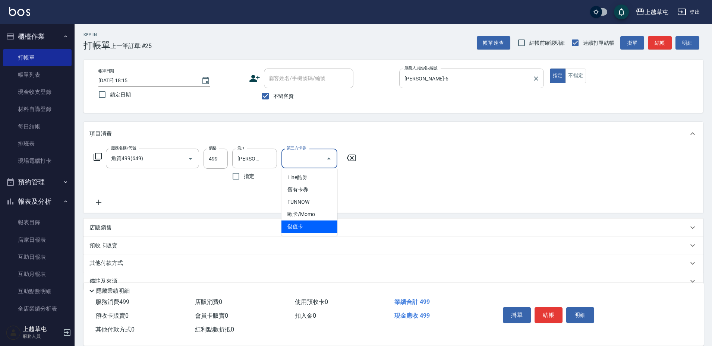
type input "儲值卡"
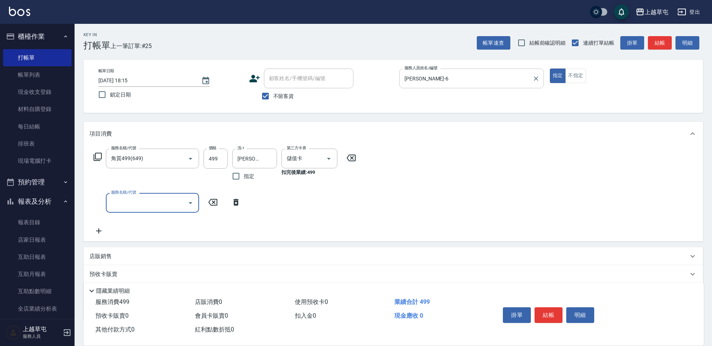
type input "6"
type input "儲3000(8300)"
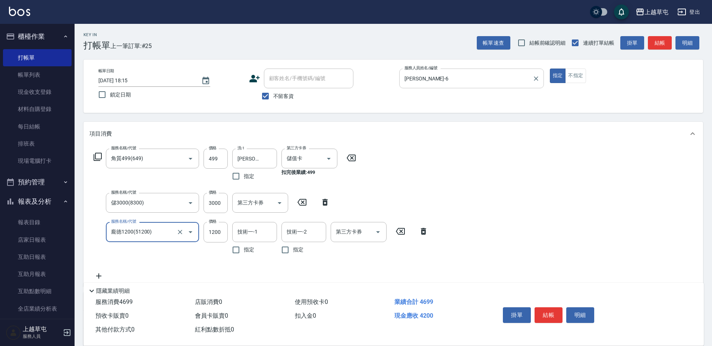
type input "龐德1200(51200)"
type input "[PERSON_NAME]25"
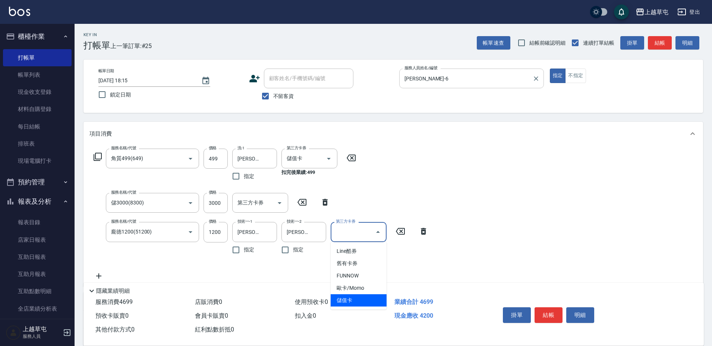
type input "儲值卡"
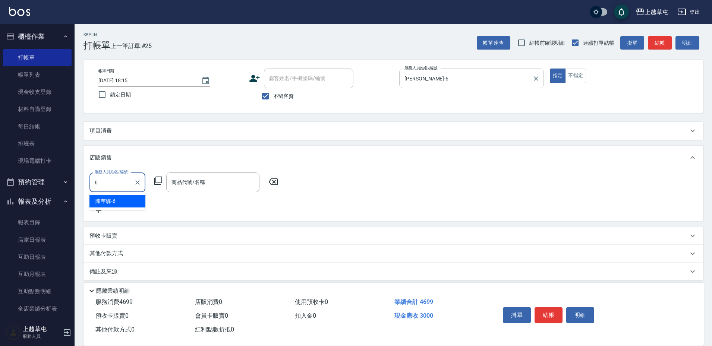
type input "[PERSON_NAME]-6"
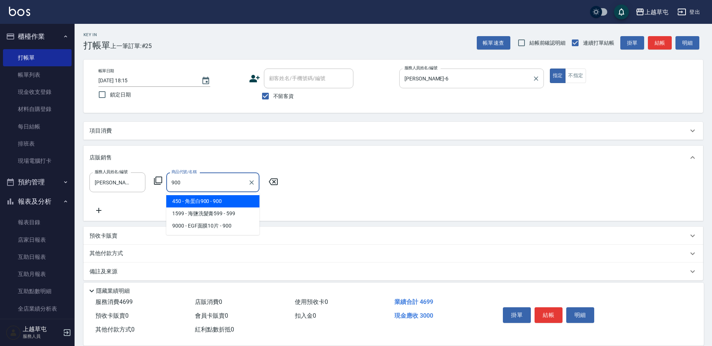
type input "角蛋白900"
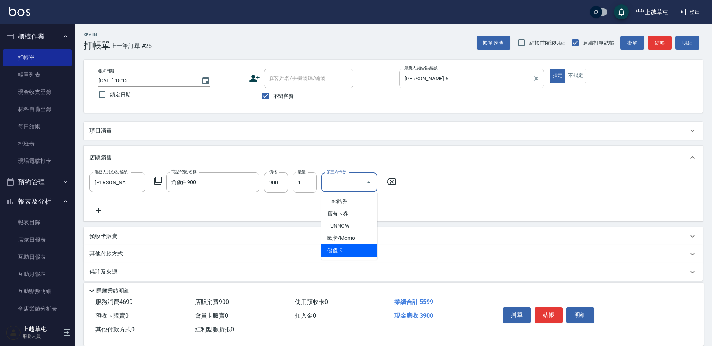
type input "儲值卡"
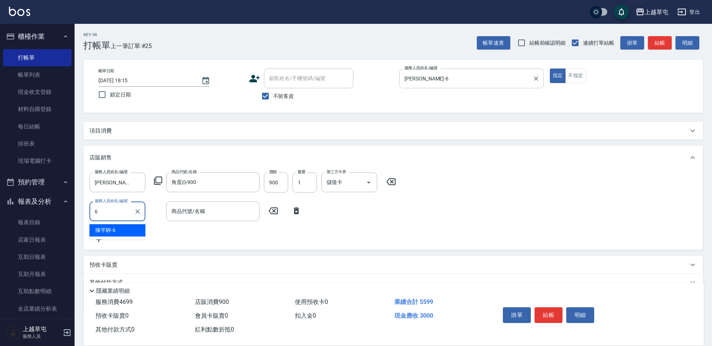
type input "[PERSON_NAME]-6"
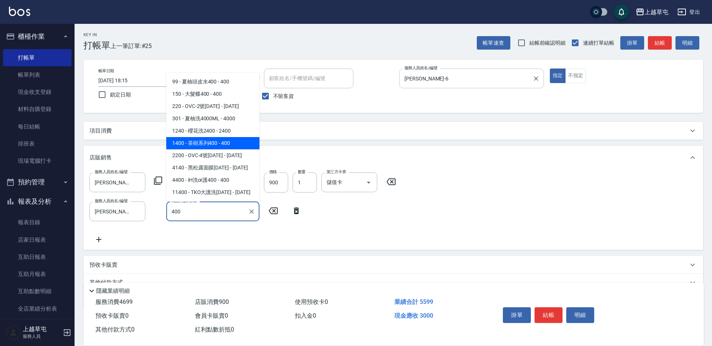
type input "茶樹系列400"
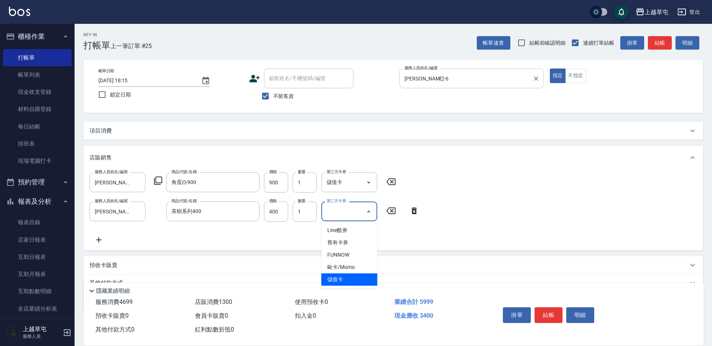
type input "儲值卡"
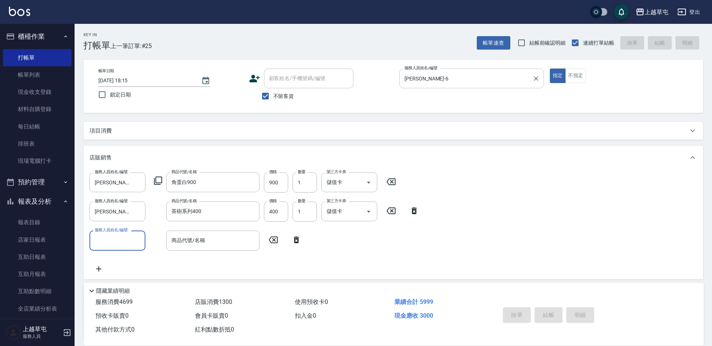
type input "[DATE] 18:19"
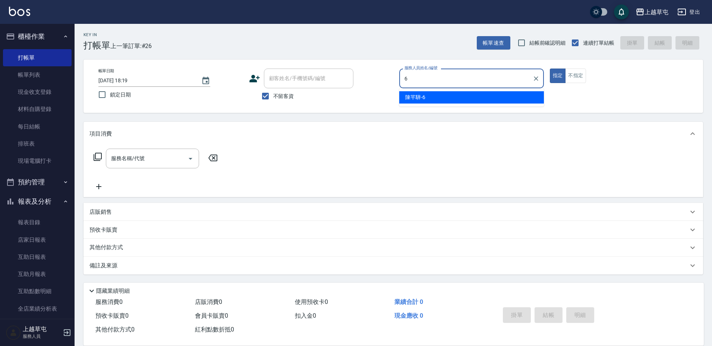
type input "[PERSON_NAME]-6"
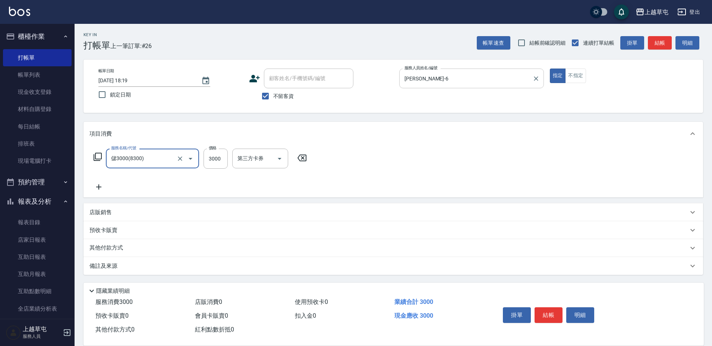
type input "儲3000(8300)"
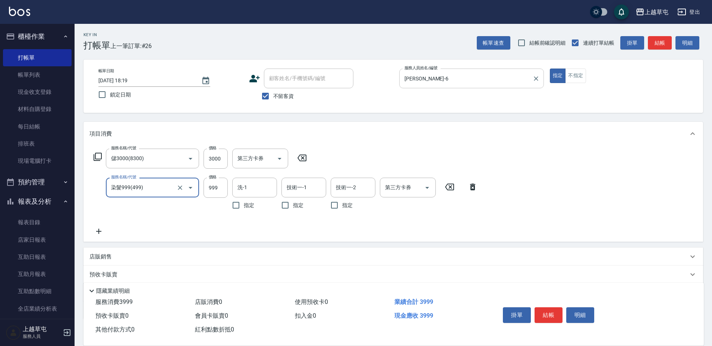
type input "染髮999(499)"
type input "[PERSON_NAME]25"
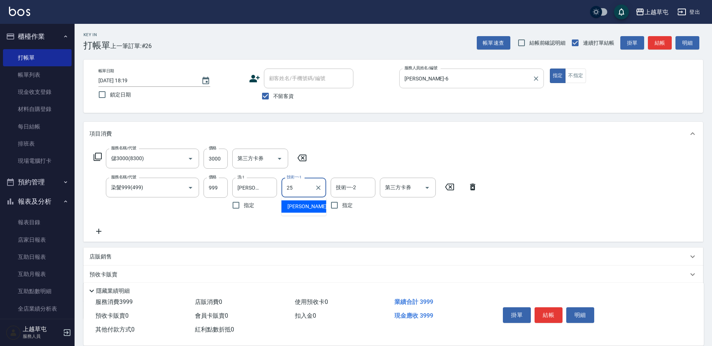
type input "[PERSON_NAME]25"
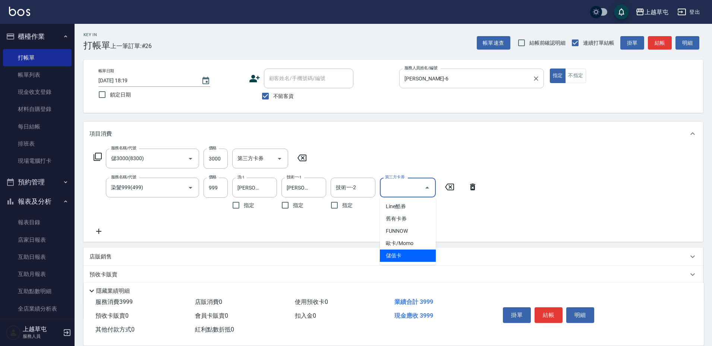
type input "儲值卡"
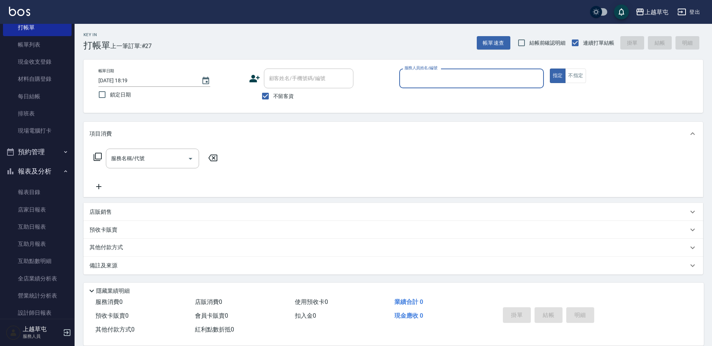
scroll to position [37, 0]
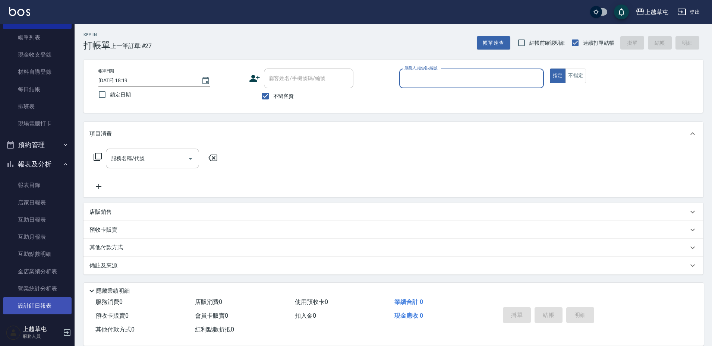
click at [37, 302] on link "設計師日報表" at bounding box center [37, 305] width 69 height 17
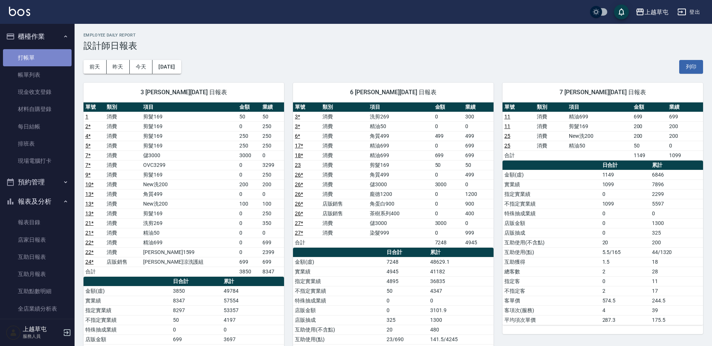
click at [37, 59] on link "打帳單" at bounding box center [37, 57] width 69 height 17
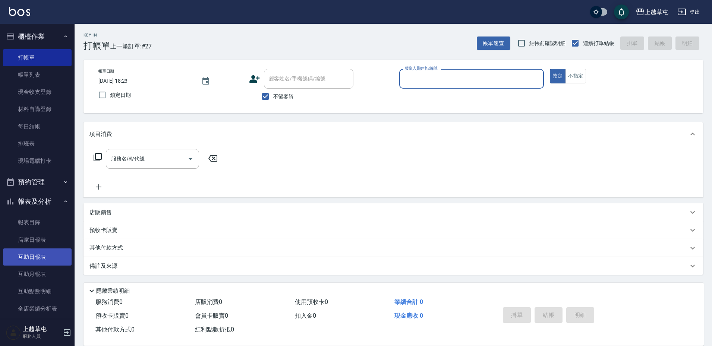
click at [21, 256] on link "互助日報表" at bounding box center [37, 257] width 69 height 17
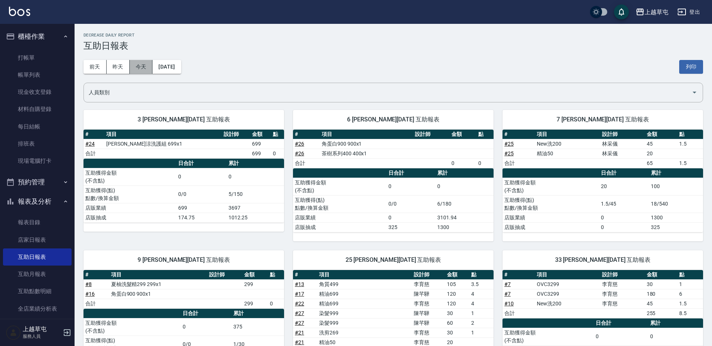
click at [145, 67] on button "今天" at bounding box center [141, 67] width 23 height 14
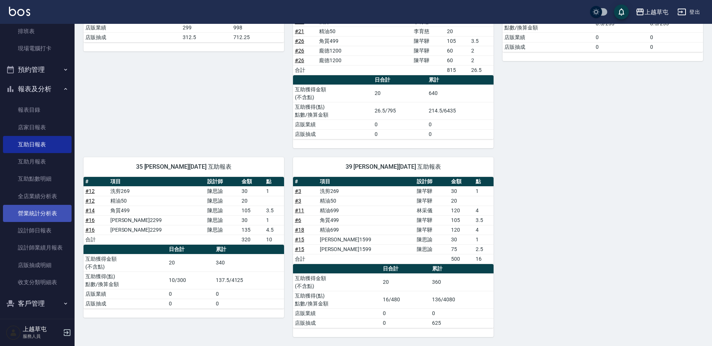
scroll to position [116, 0]
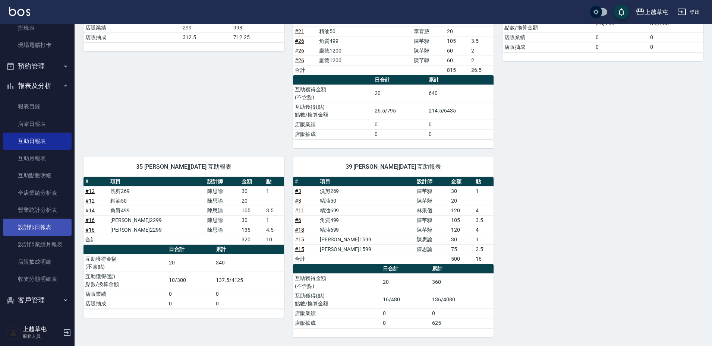
click at [45, 228] on link "設計師日報表" at bounding box center [37, 227] width 69 height 17
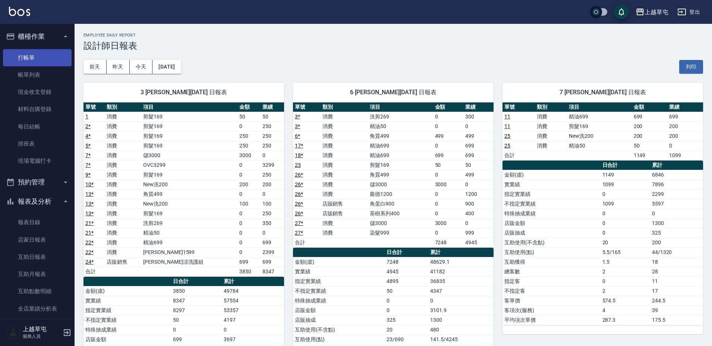
click at [34, 58] on link "打帳單" at bounding box center [37, 57] width 69 height 17
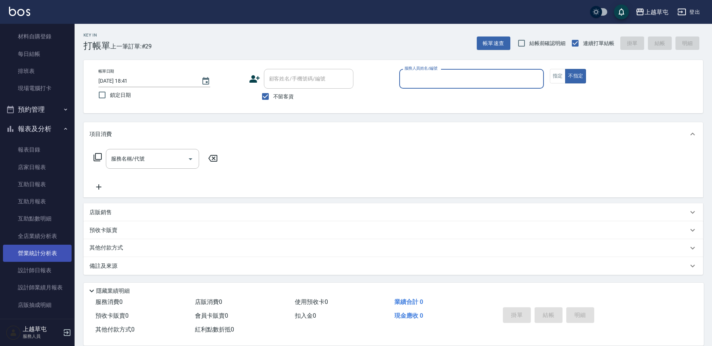
scroll to position [75, 0]
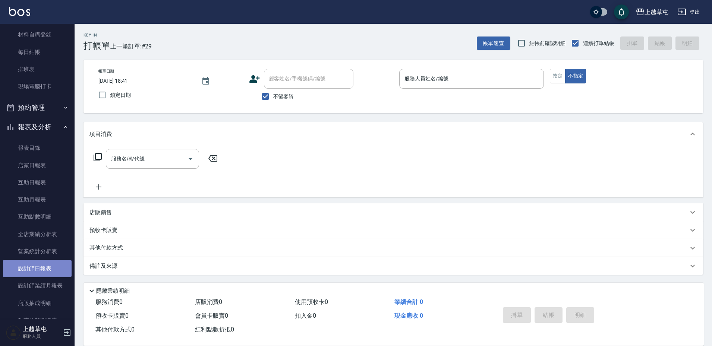
click at [49, 269] on link "設計師日報表" at bounding box center [37, 268] width 69 height 17
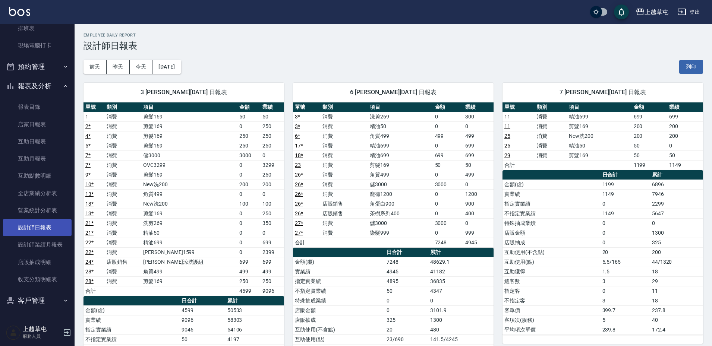
scroll to position [116, 0]
click at [25, 109] on link "報表目錄" at bounding box center [37, 106] width 69 height 17
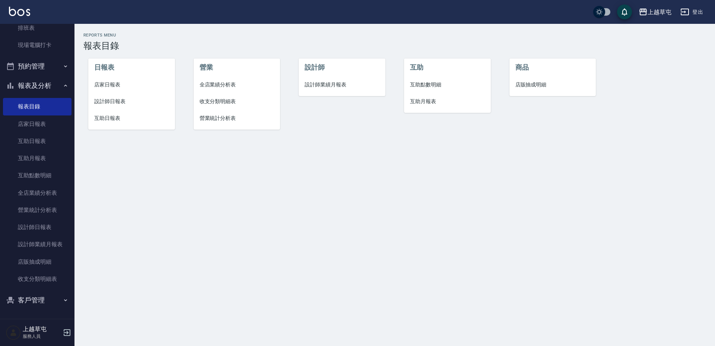
click at [108, 83] on span "店家日報表" at bounding box center [131, 85] width 75 height 8
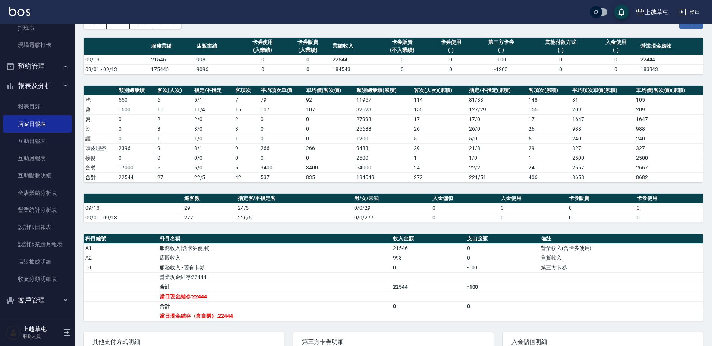
scroll to position [117, 0]
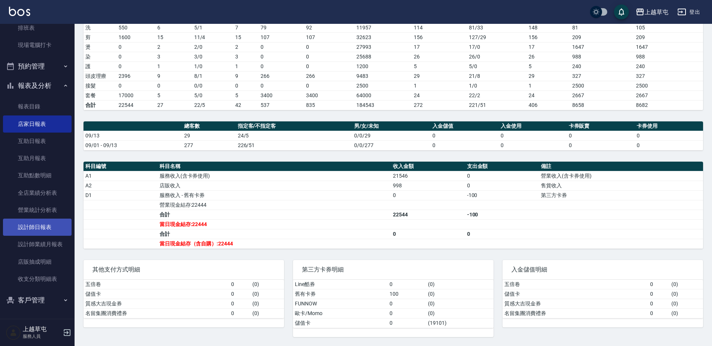
click at [47, 228] on link "設計師日報表" at bounding box center [37, 227] width 69 height 17
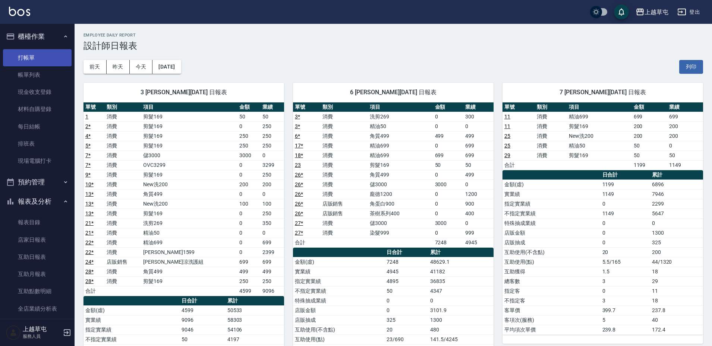
click at [37, 59] on link "打帳單" at bounding box center [37, 57] width 69 height 17
